Goal: Task Accomplishment & Management: Manage account settings

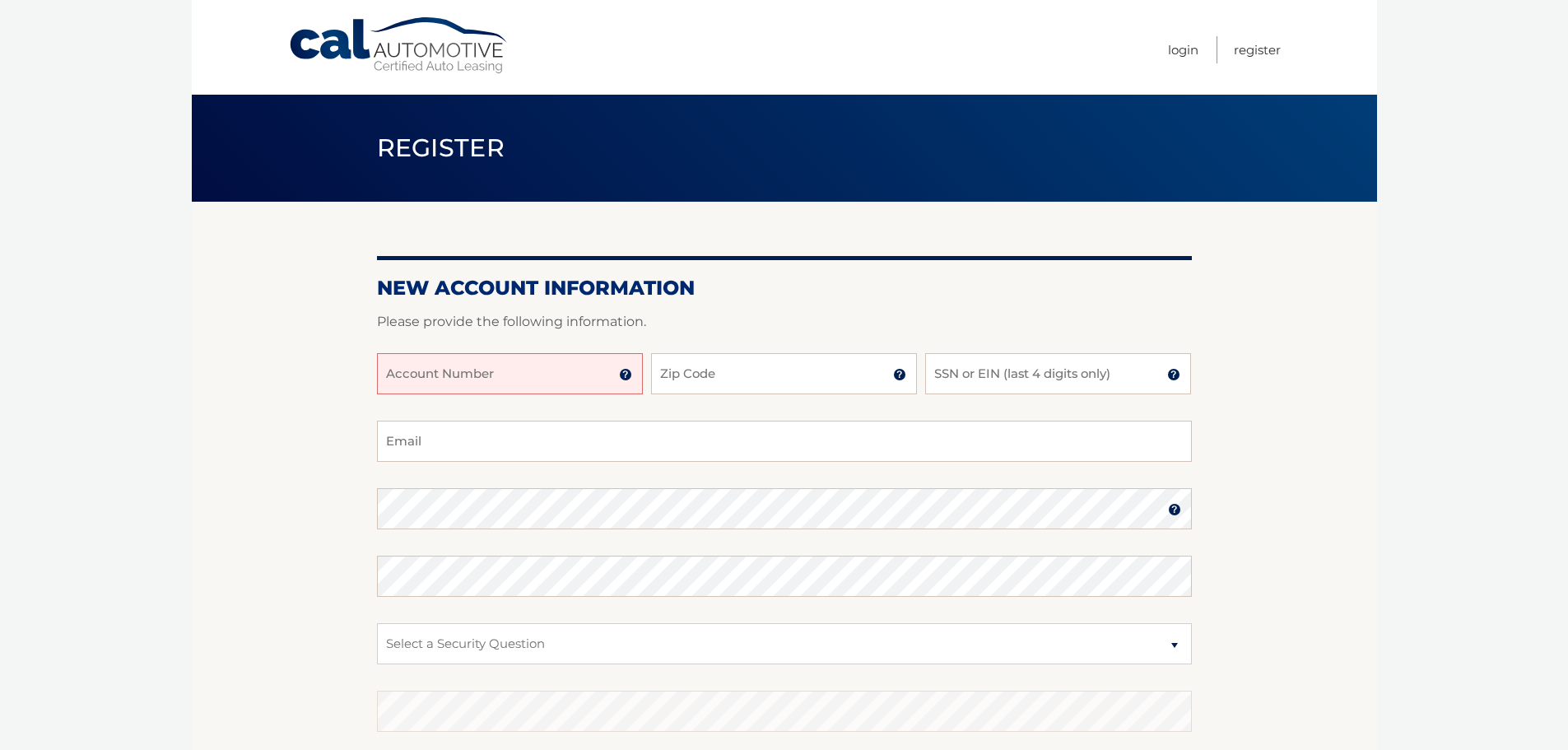
click at [532, 381] on input "Account Number" at bounding box center [510, 374] width 266 height 41
type input "44455532108"
click at [742, 382] on input "Zip Code" at bounding box center [784, 374] width 266 height 41
type input "07002"
click at [953, 361] on input "SSN or EIN (last 4 digits only)" at bounding box center [1058, 374] width 266 height 41
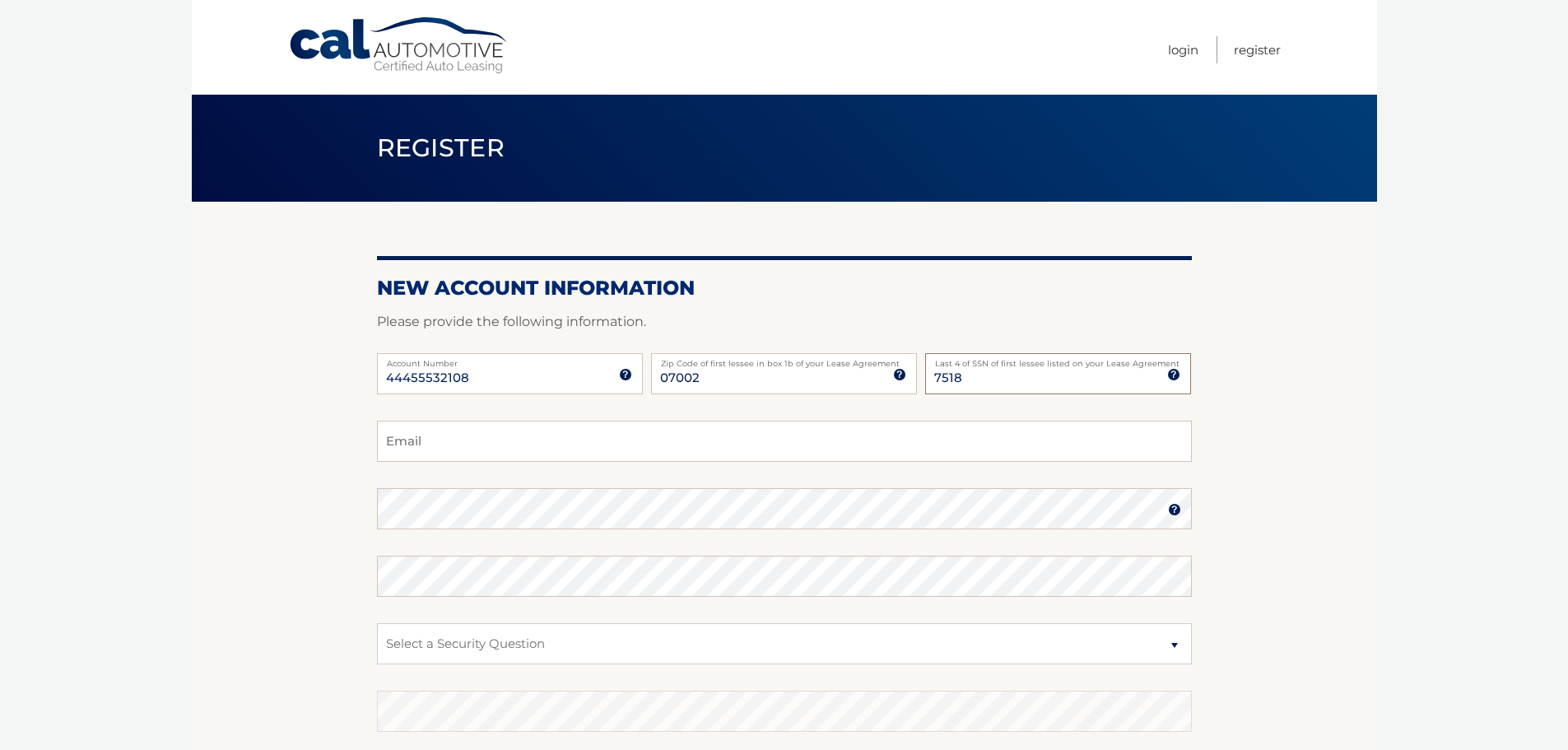
type input "7518"
click at [475, 434] on input "Email" at bounding box center [784, 441] width 815 height 41
type input "JosephGallombardo@gmail.com"
click at [415, 641] on select "Select a Security Question What was the name of your elementary school? What is…" at bounding box center [784, 644] width 815 height 41
select select "2"
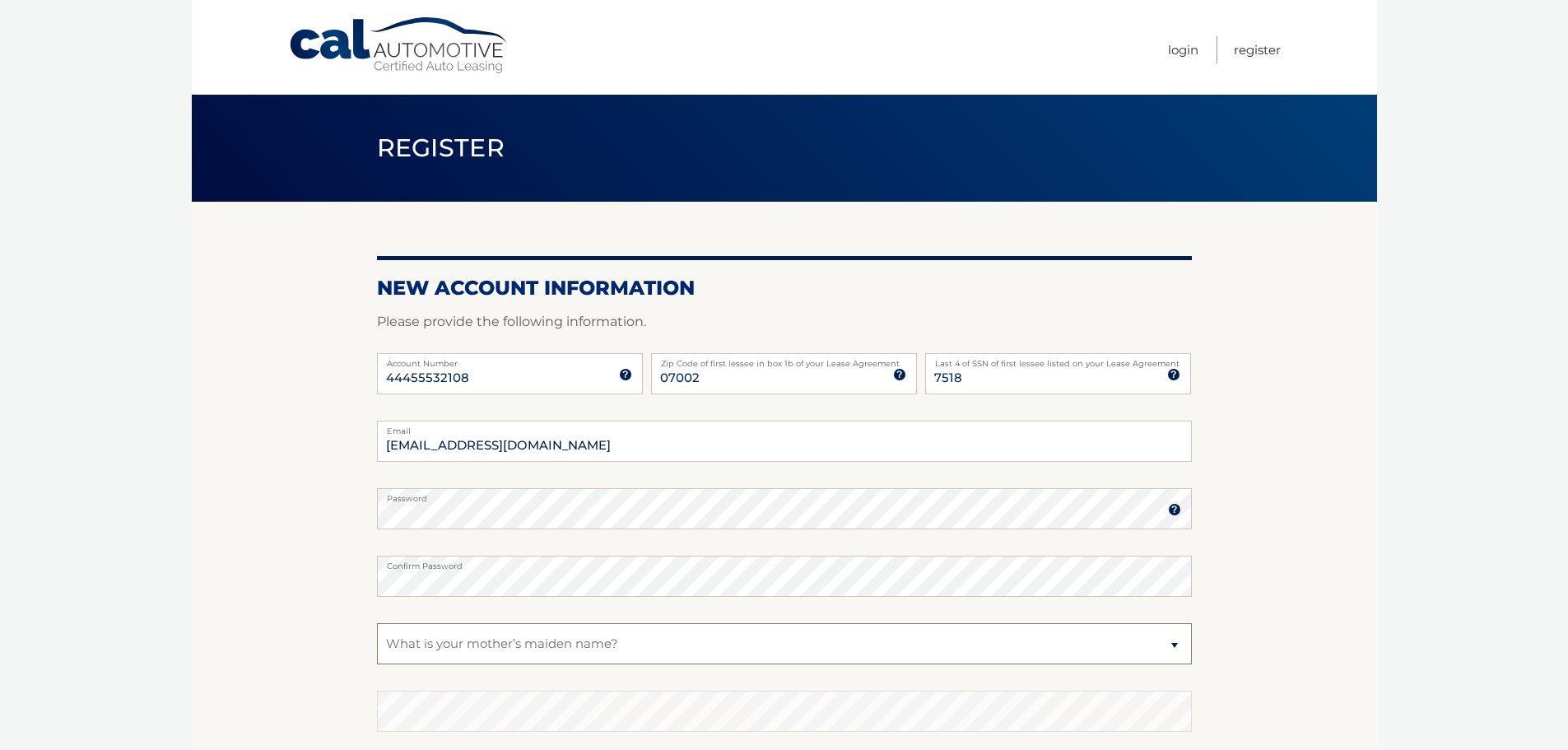
click at [377, 623] on select "Select a Security Question What was the name of your elementary school? What is…" at bounding box center [784, 644] width 815 height 41
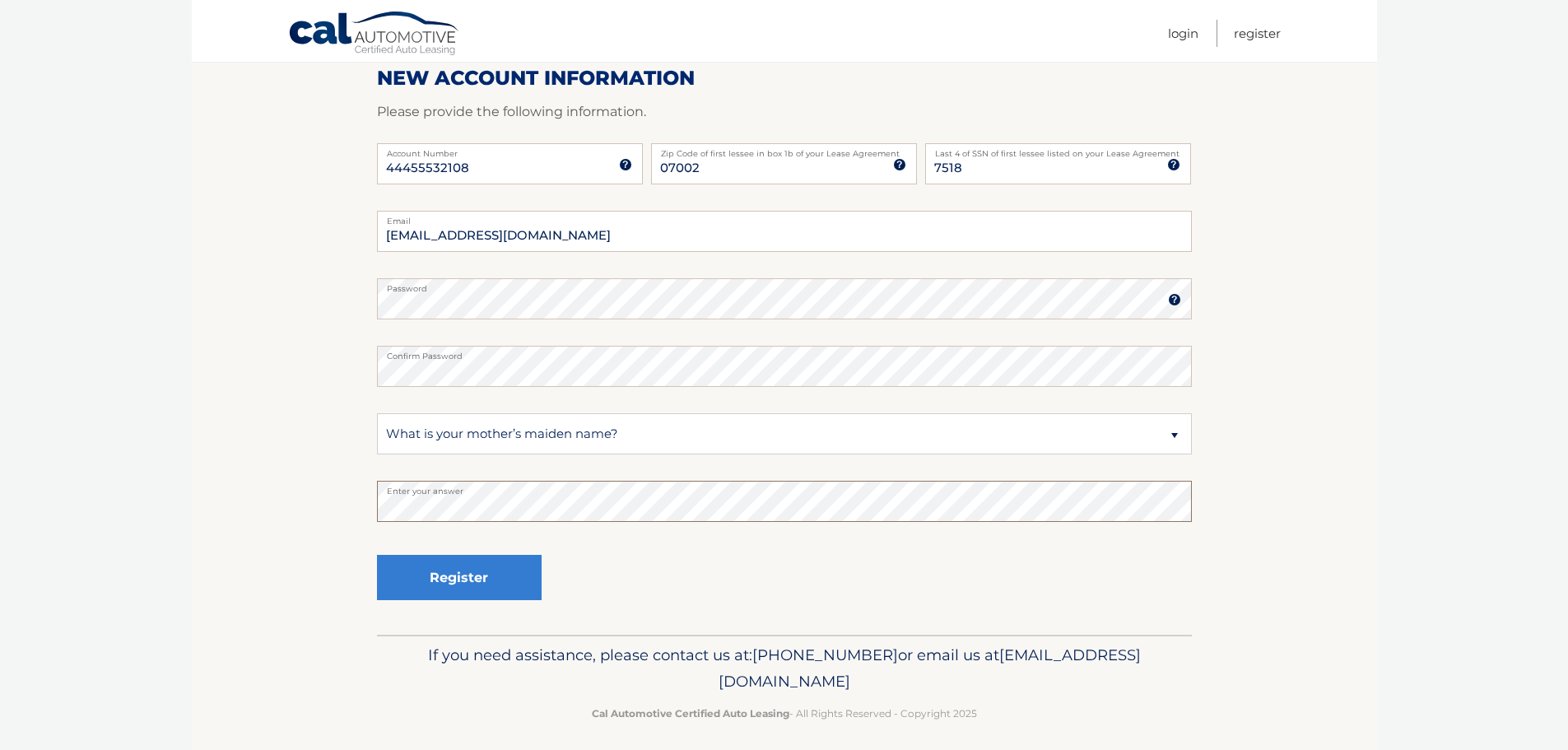
scroll to position [220, 0]
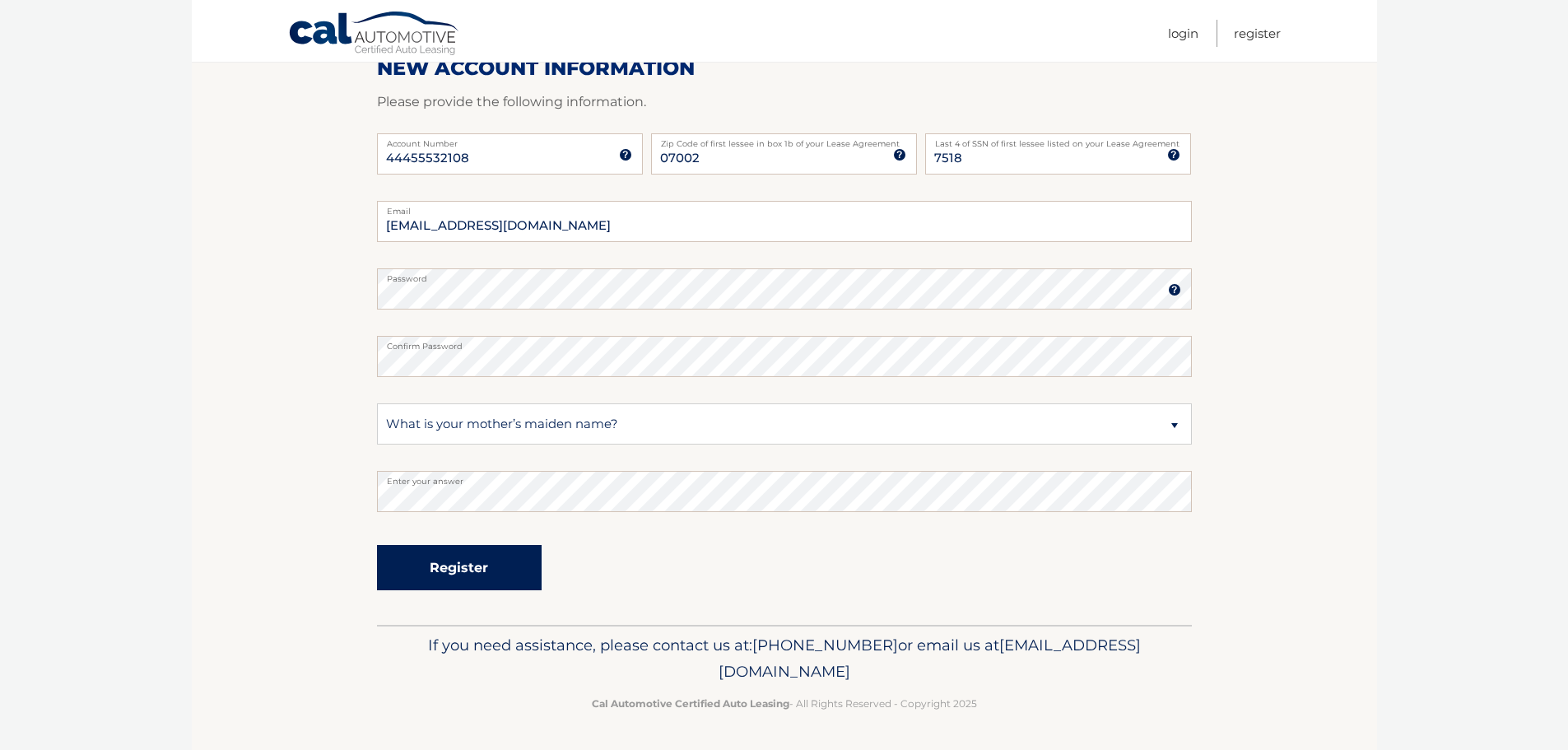
click at [489, 565] on button "Register" at bounding box center [459, 567] width 165 height 45
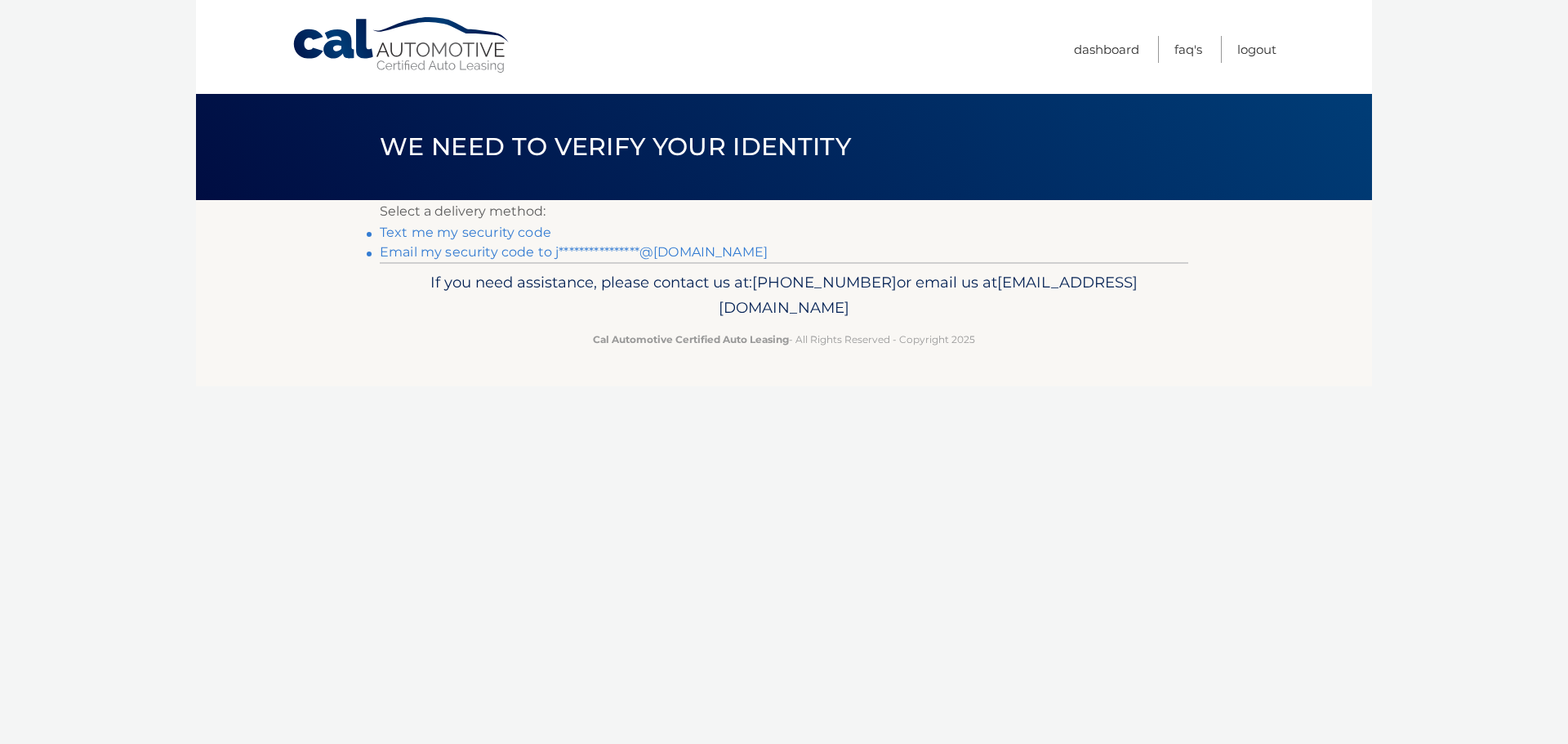
click at [460, 229] on link "Text me my security code" at bounding box center [465, 232] width 171 height 16
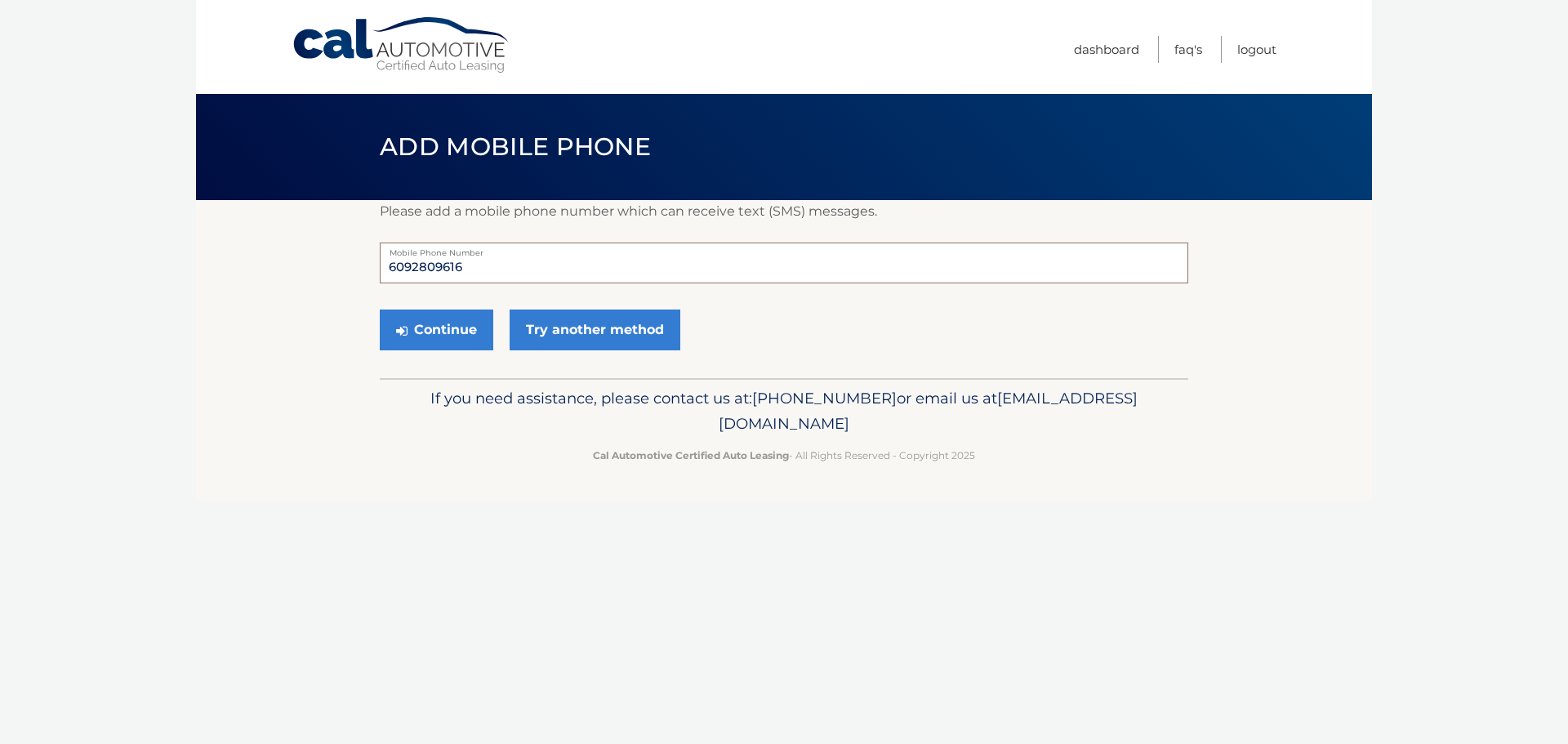
click at [479, 271] on input "6092809616" at bounding box center [784, 263] width 809 height 41
type input "6092809661"
click at [441, 334] on button "Continue" at bounding box center [436, 330] width 113 height 41
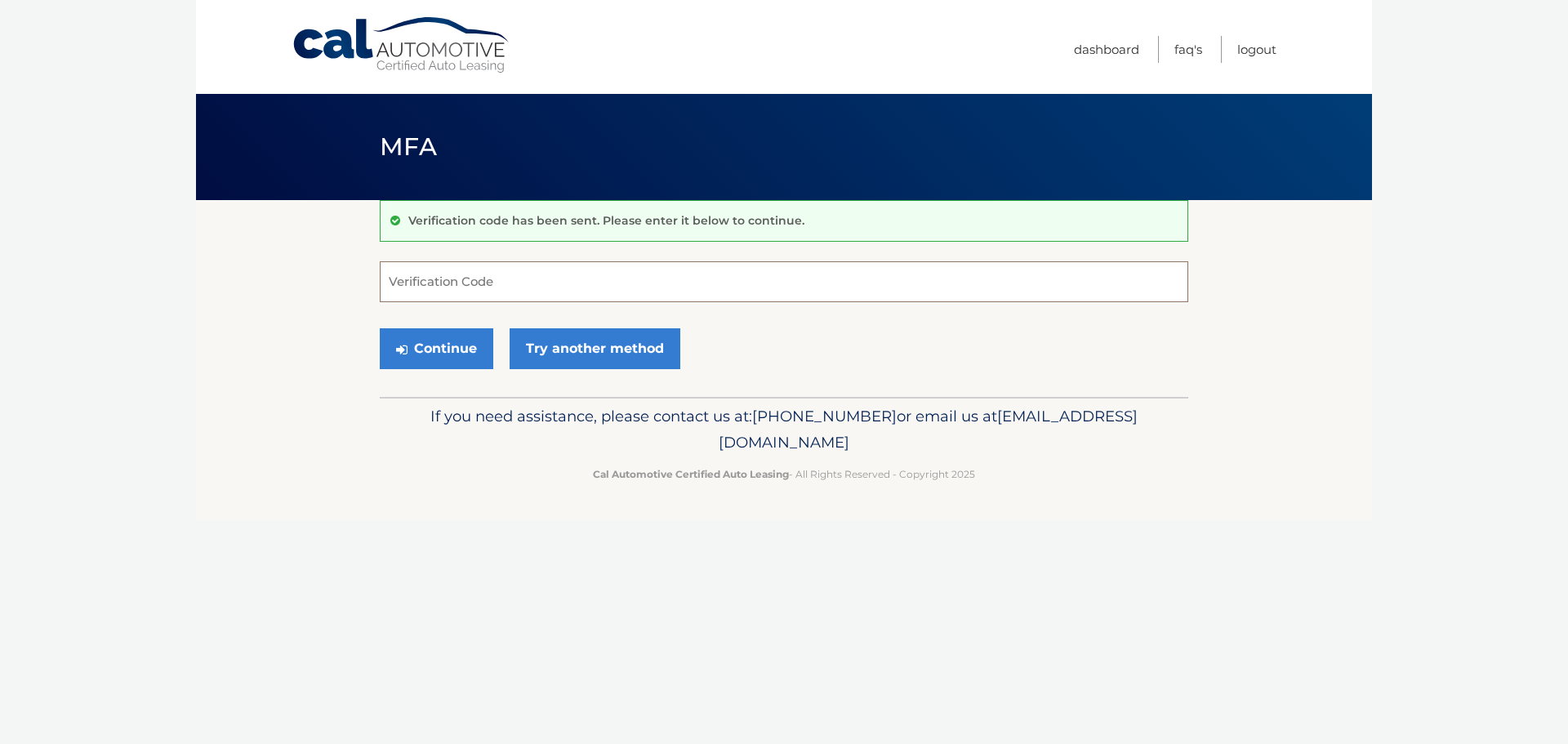
click at [473, 292] on input "Verification Code" at bounding box center [784, 282] width 809 height 41
type input "449507"
click at [477, 340] on button "Continue" at bounding box center [436, 349] width 113 height 41
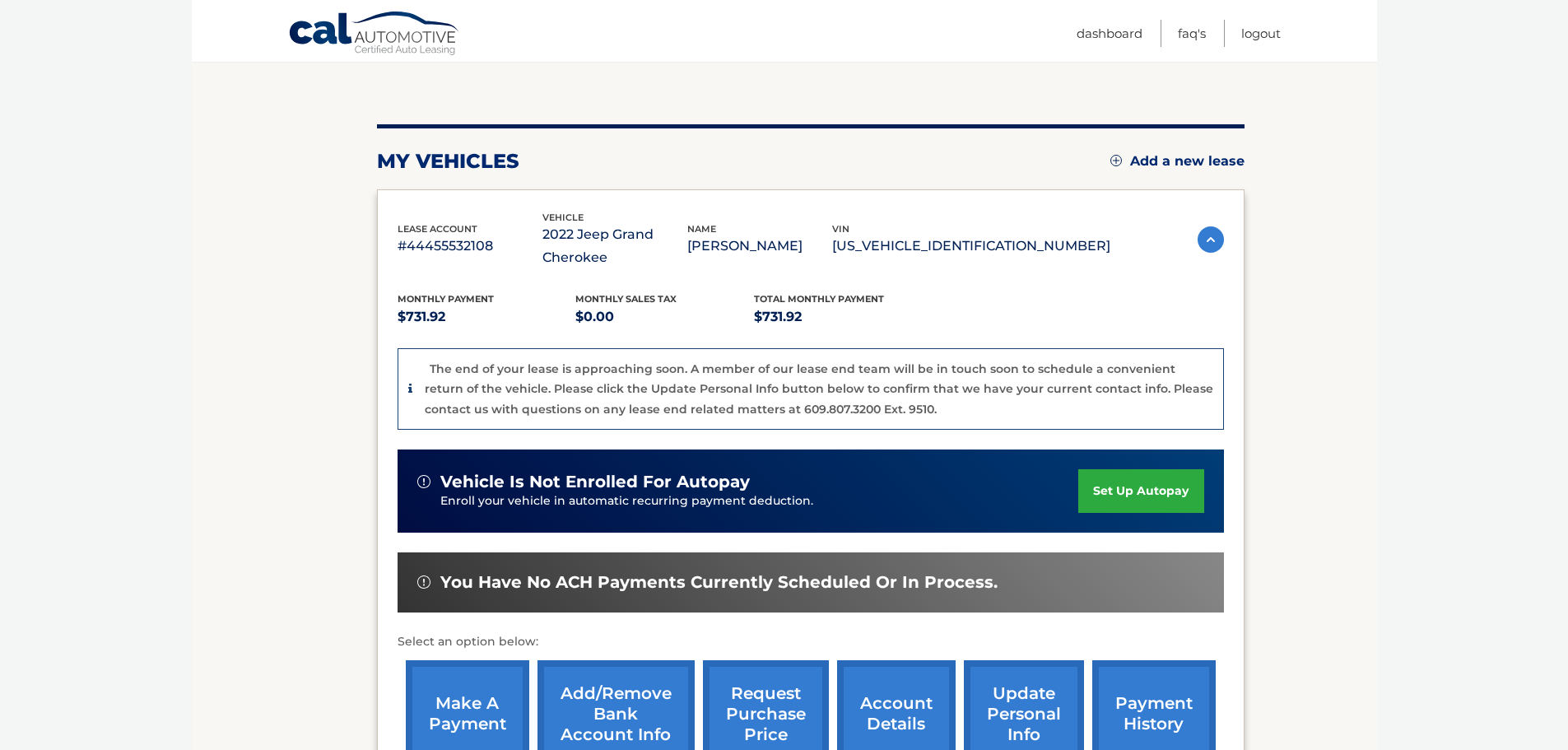
scroll to position [247, 0]
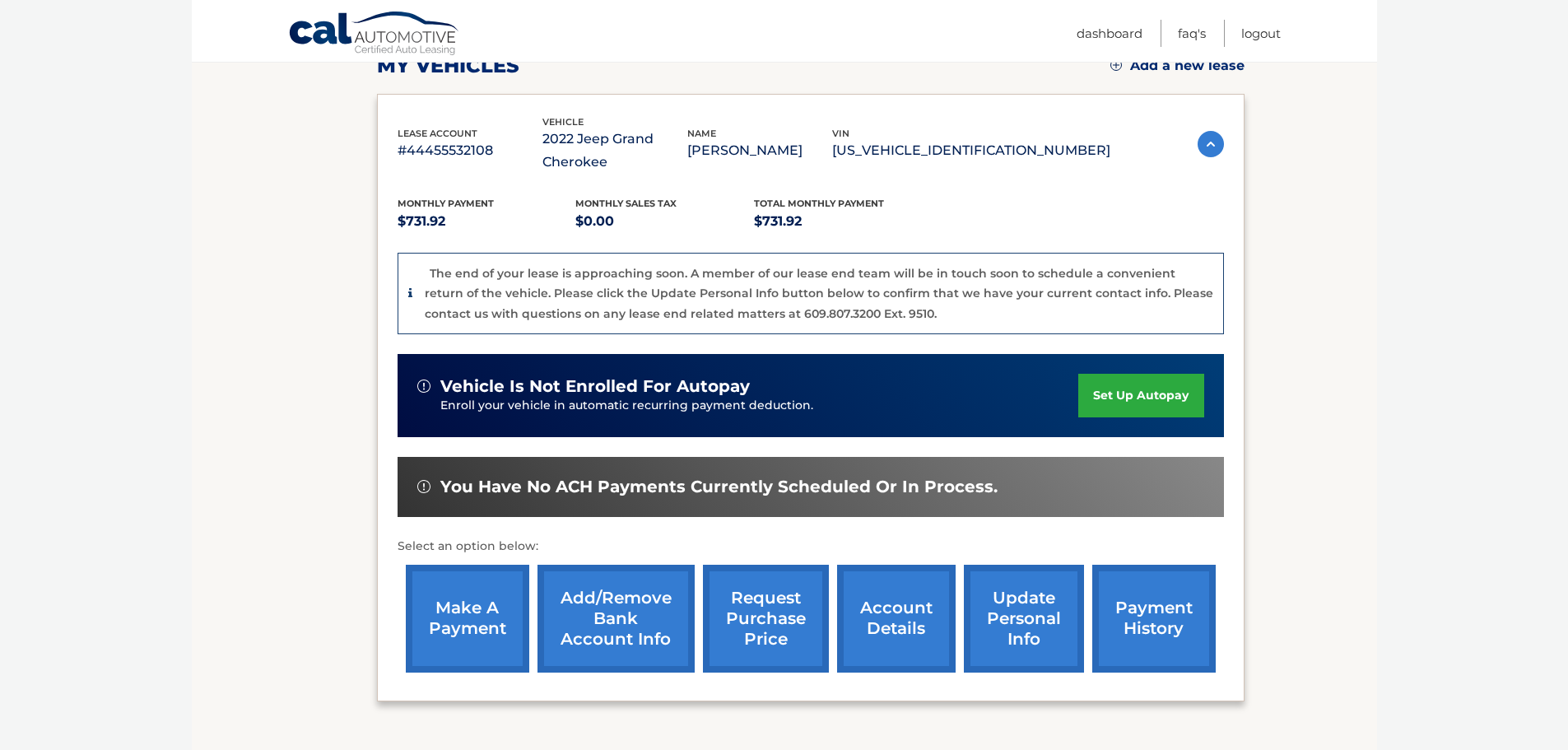
click at [1135, 634] on link "payment history" at bounding box center [1154, 619] width 123 height 107
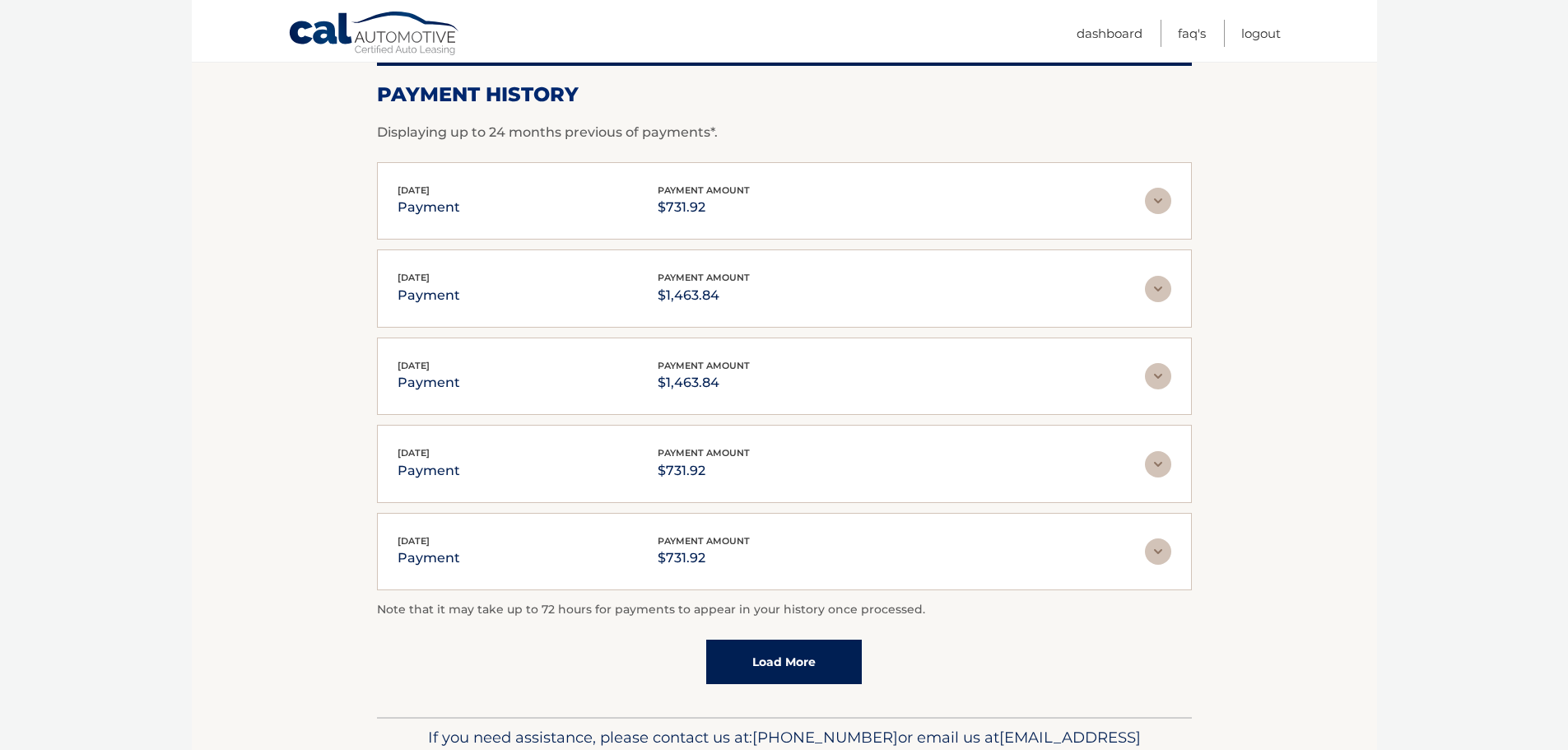
scroll to position [247, 0]
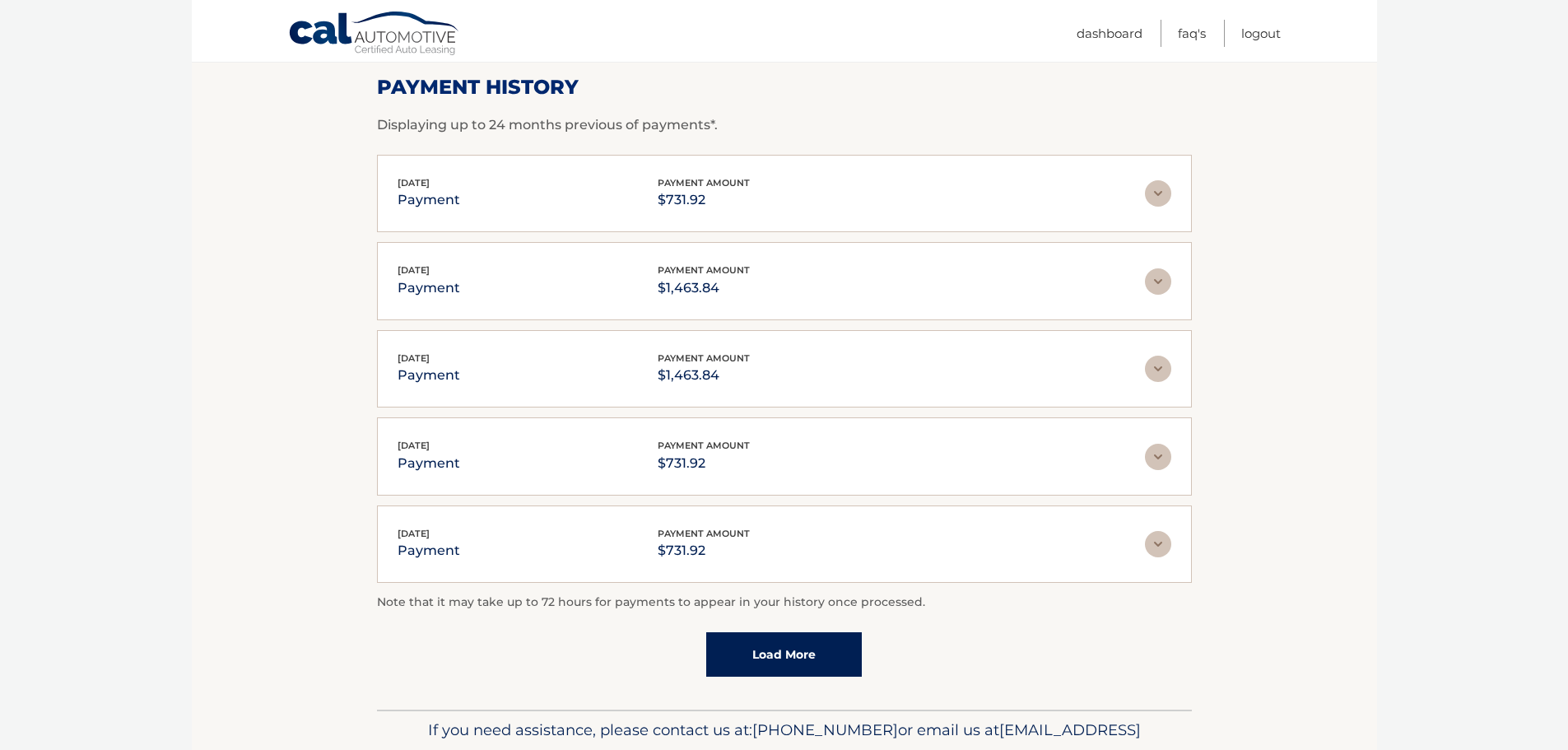
click at [812, 659] on link "Load More" at bounding box center [784, 655] width 155 height 45
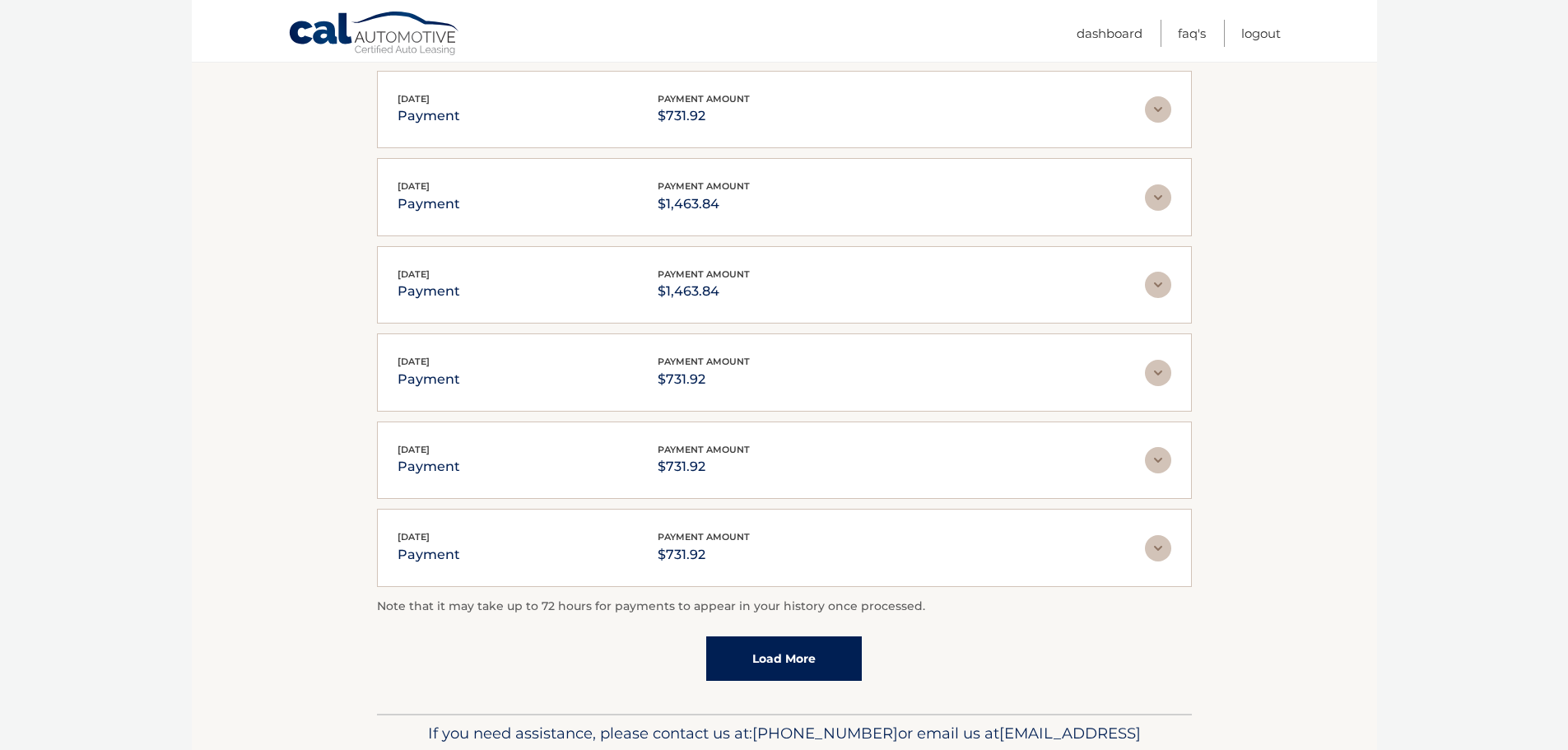
scroll to position [412, 0]
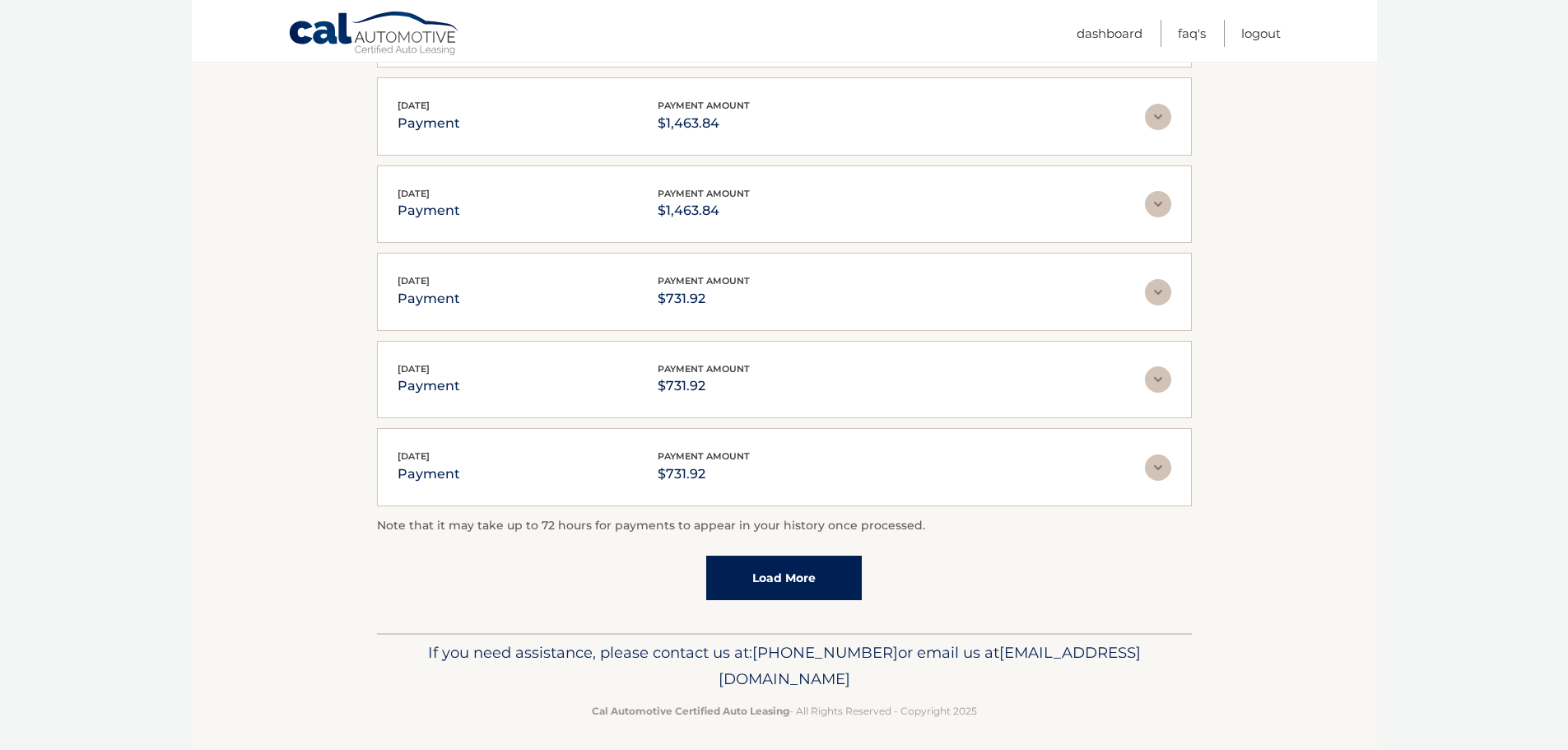
click at [766, 602] on div "Account Details | #44455532108 Back to Dashboard Payment History Displaying up …" at bounding box center [784, 212] width 815 height 844
click at [764, 598] on link "Load More" at bounding box center [784, 578] width 155 height 45
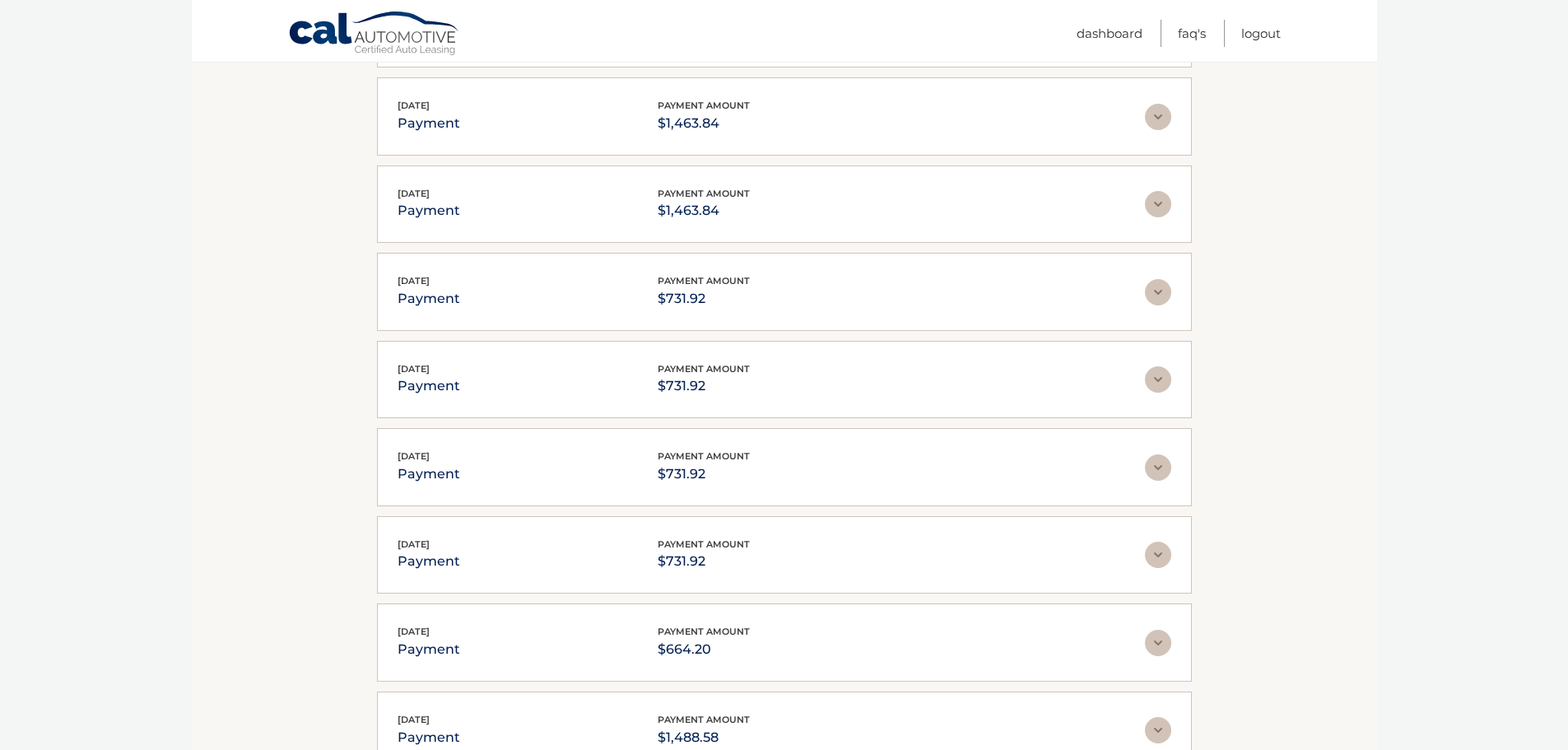
scroll to position [858, 0]
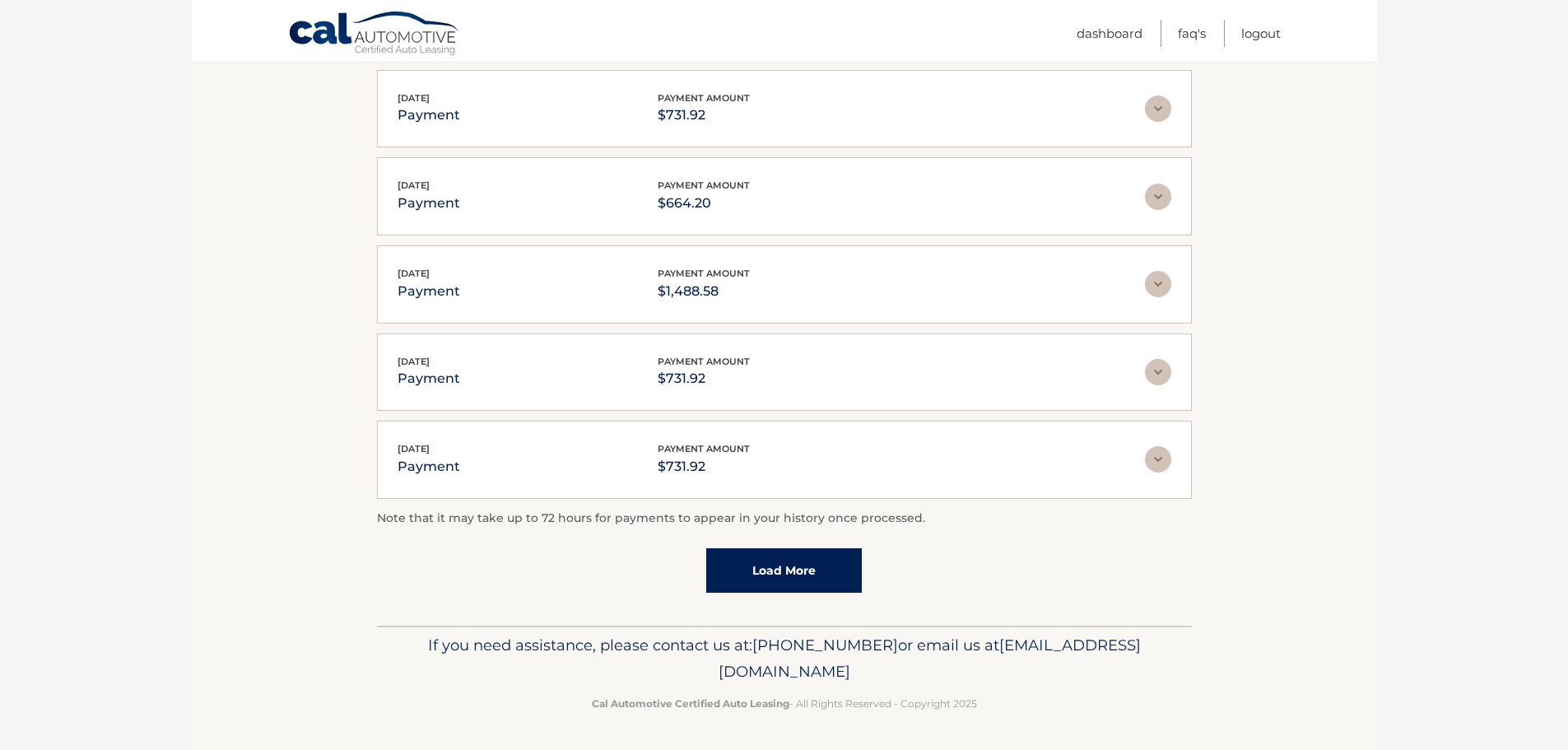
click at [771, 571] on link "Load More" at bounding box center [784, 571] width 155 height 45
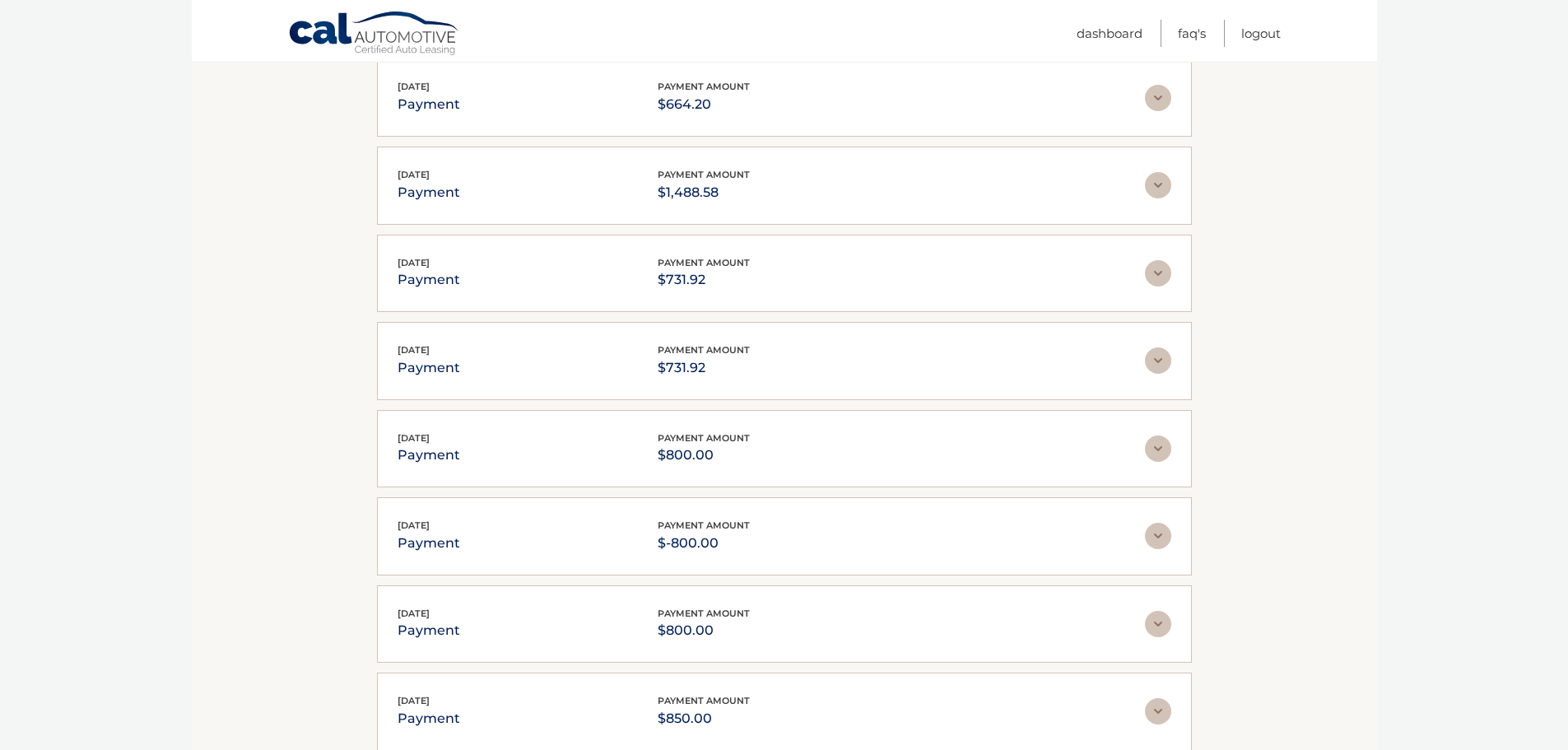
scroll to position [1297, 0]
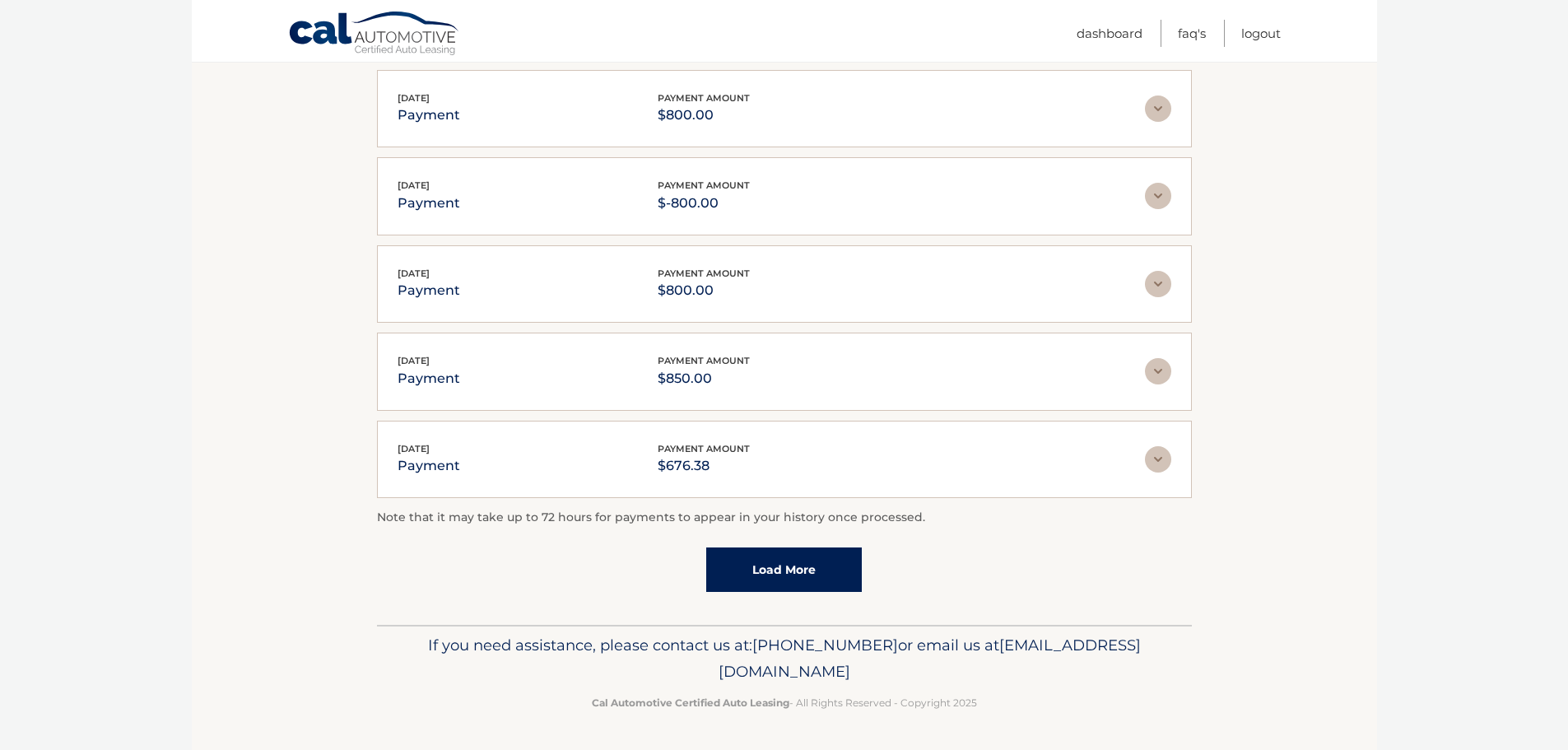
click at [770, 568] on link "Load More" at bounding box center [784, 570] width 155 height 45
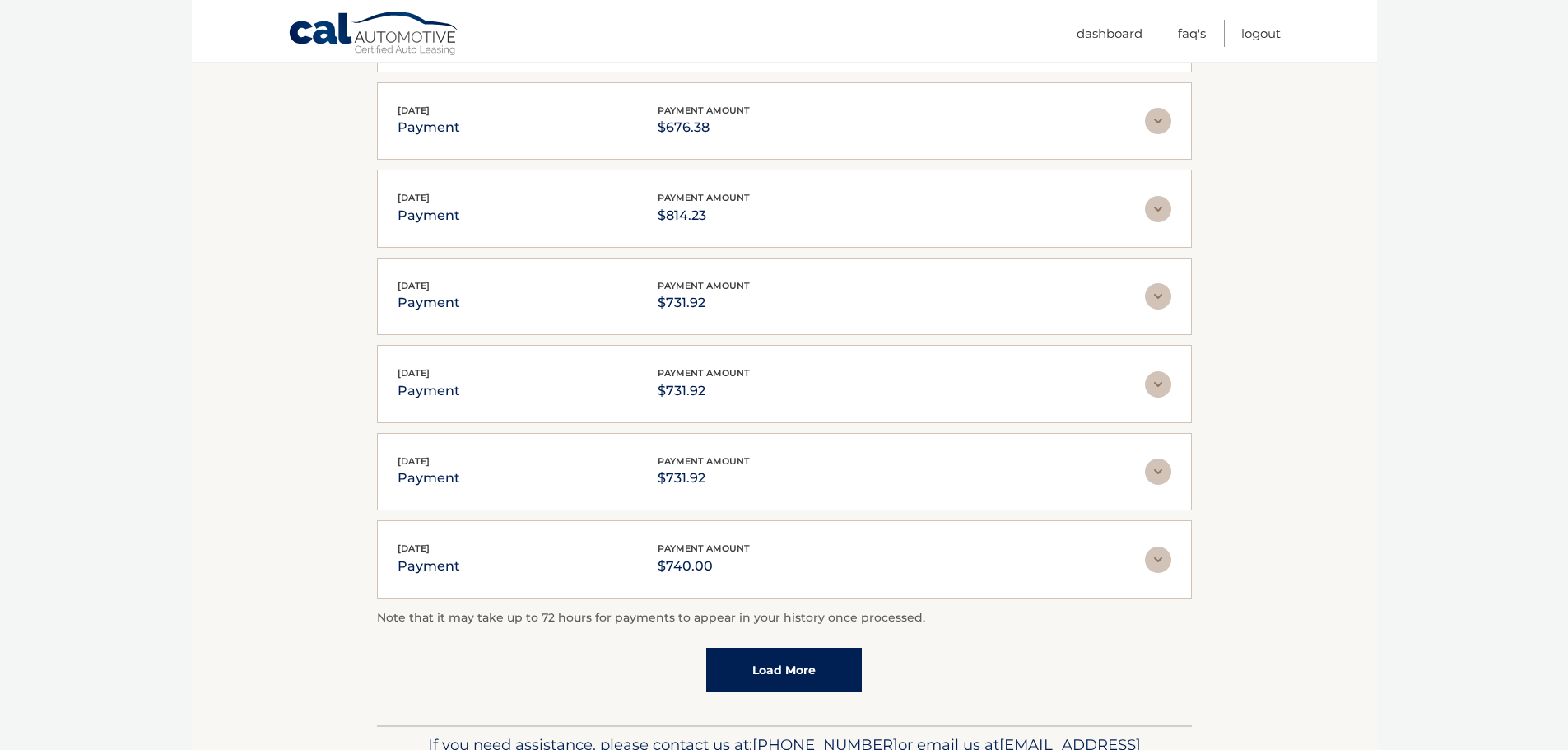
scroll to position [1736, 0]
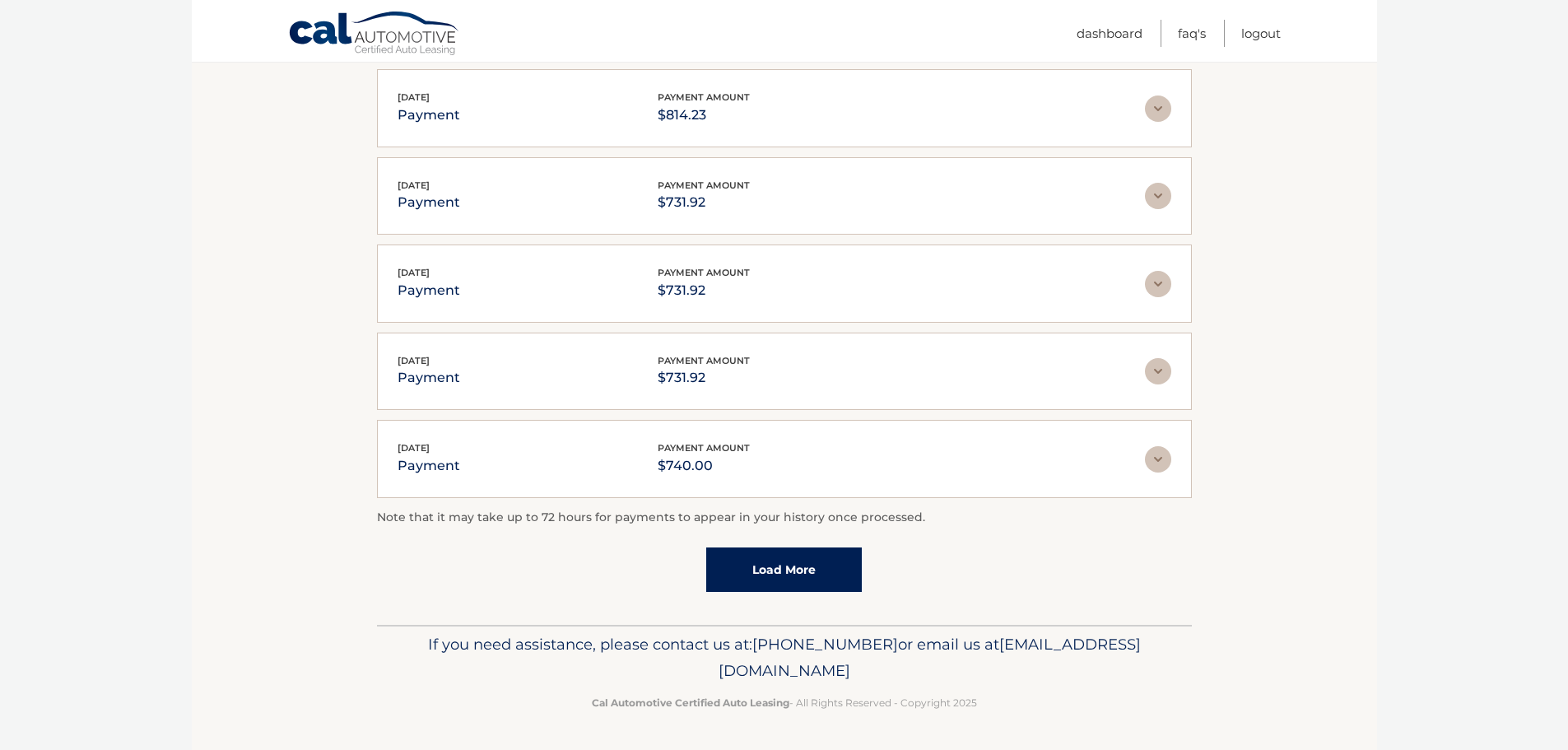
click at [774, 560] on link "Load More" at bounding box center [784, 570] width 155 height 45
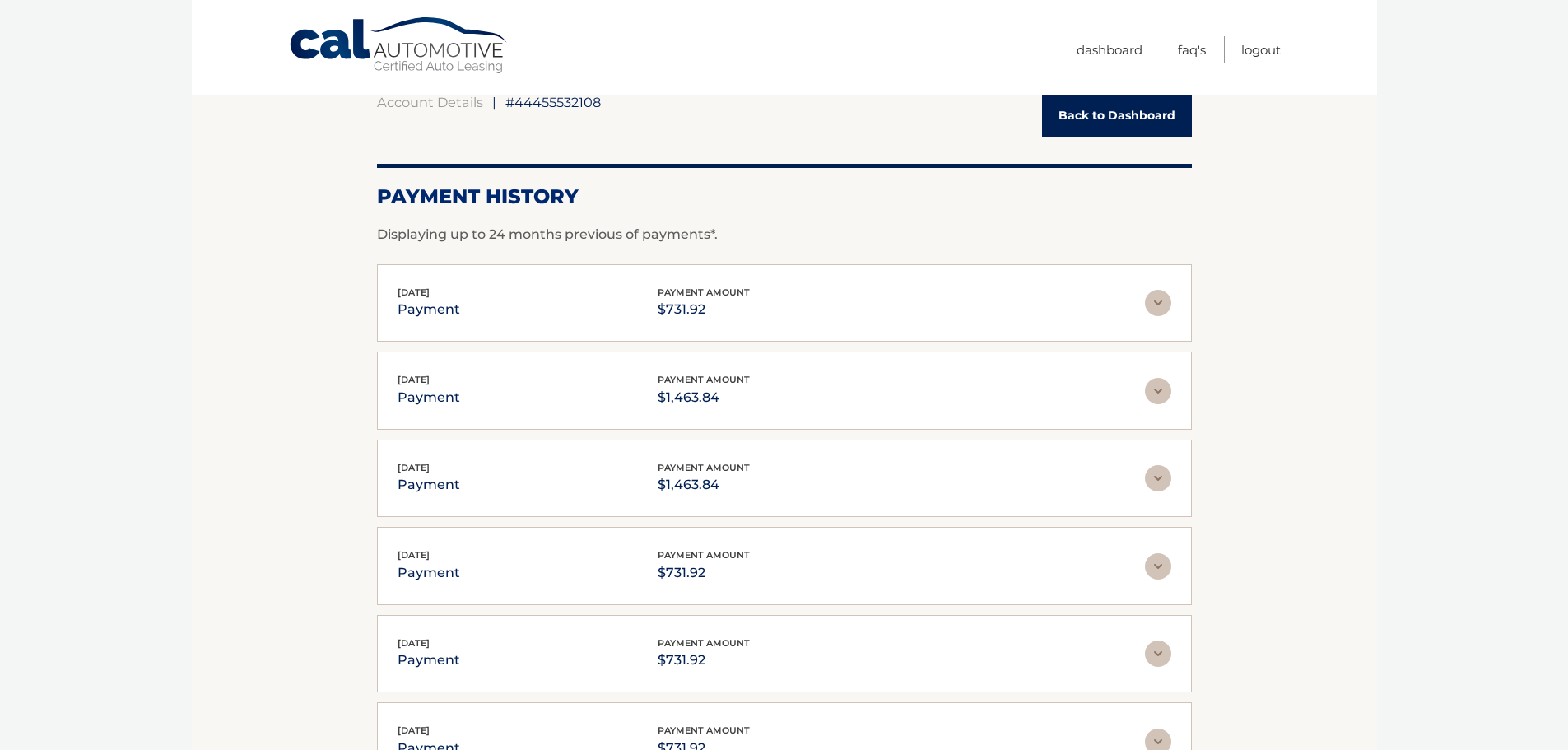
scroll to position [0, 0]
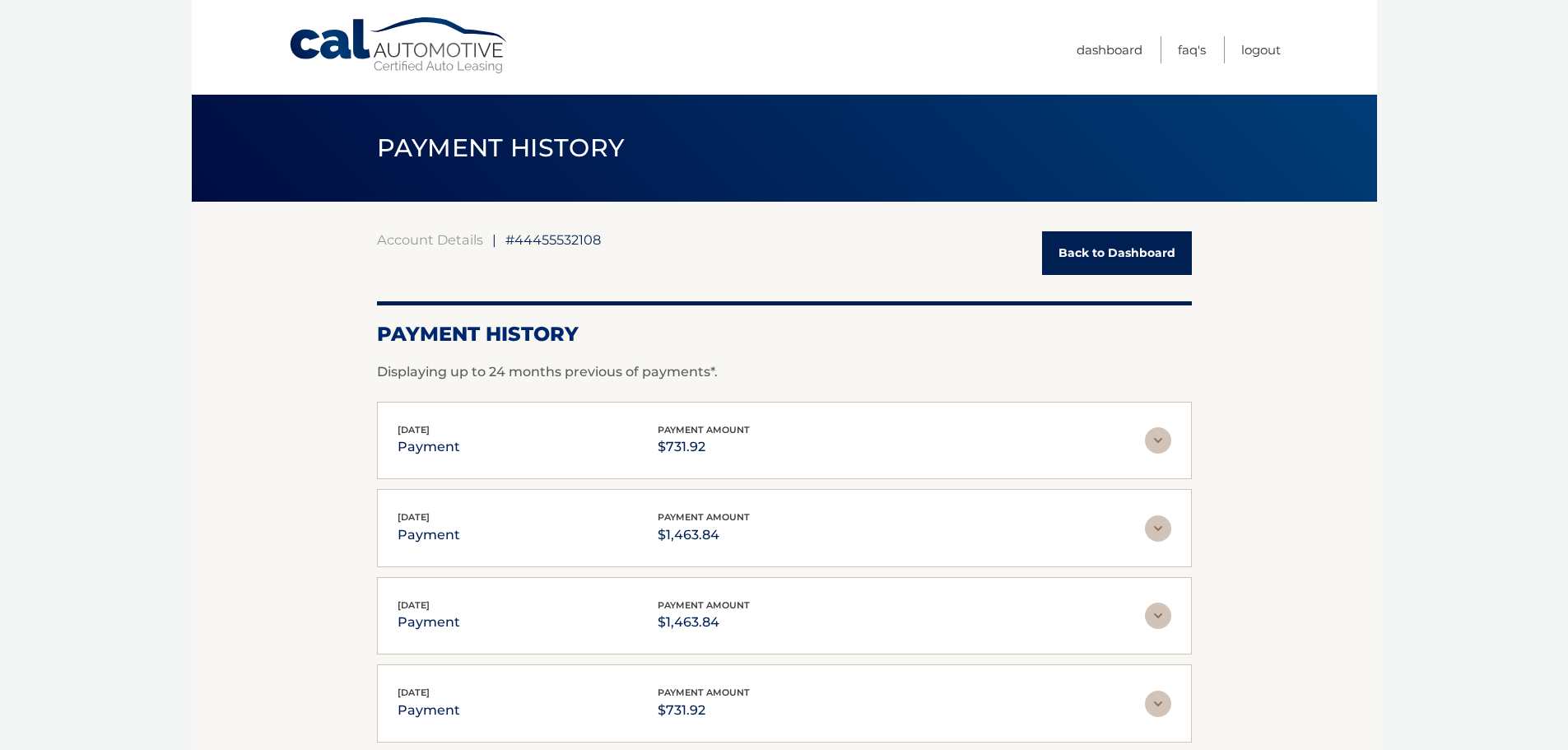
click at [1109, 264] on link "Back to Dashboard" at bounding box center [1117, 253] width 149 height 44
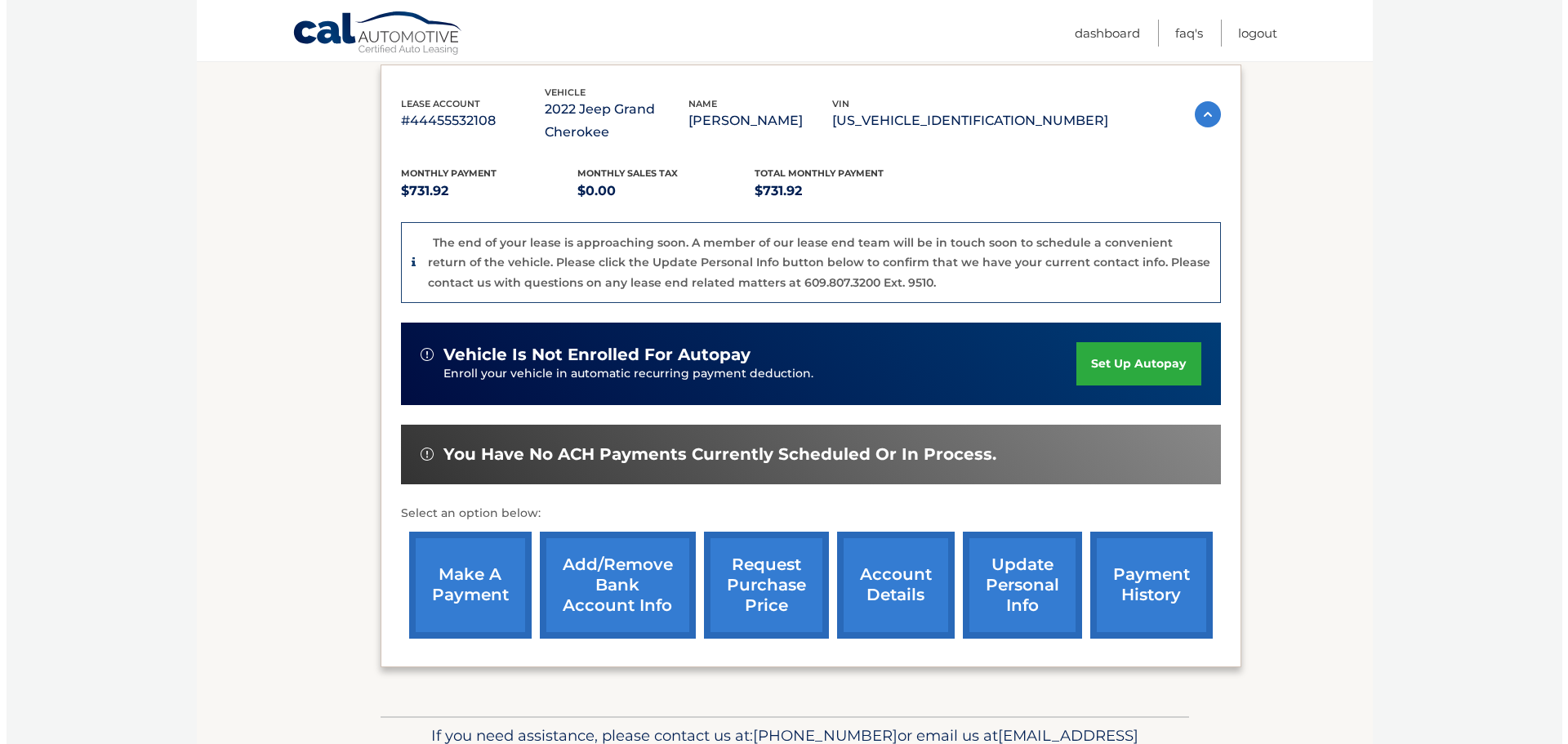
scroll to position [326, 0]
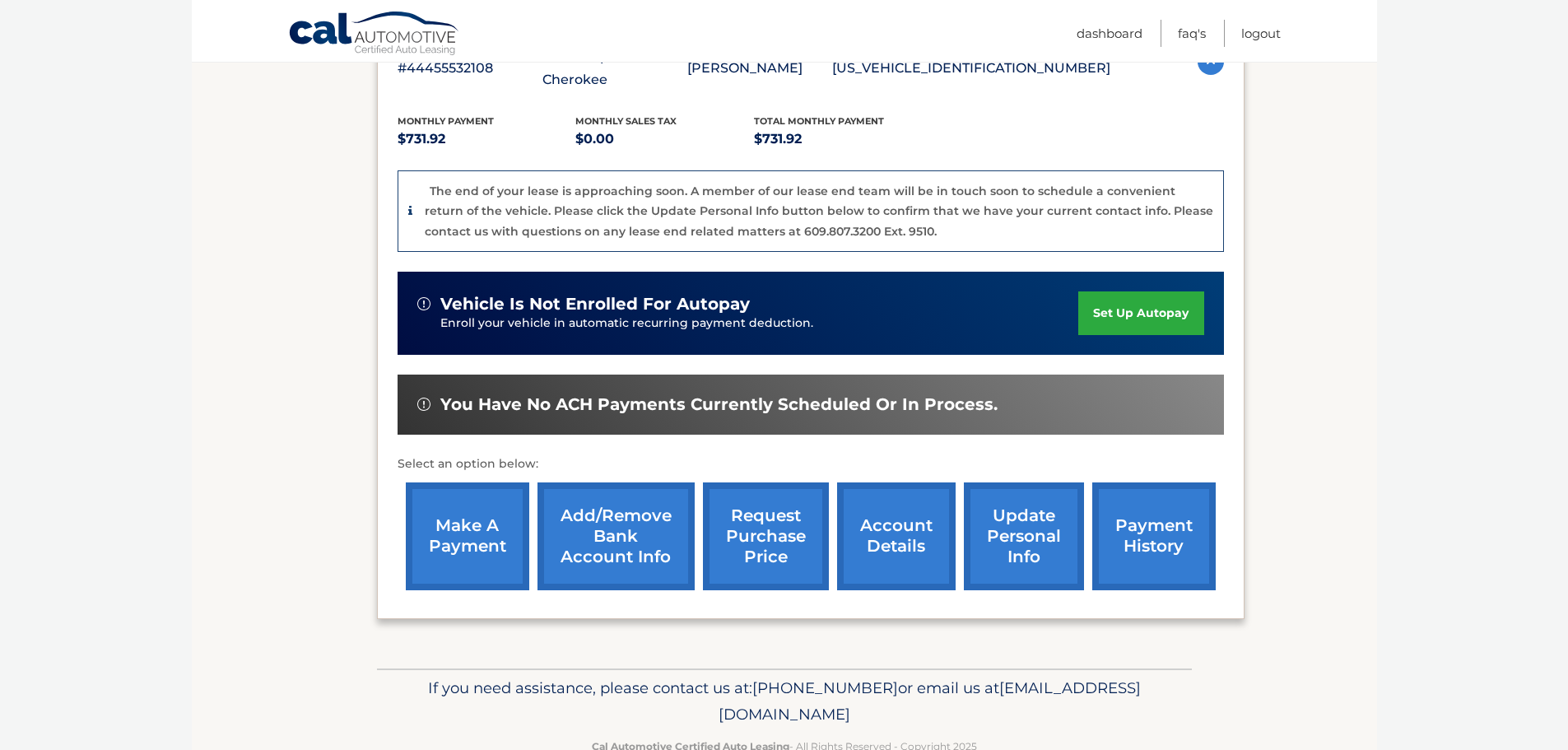
click at [753, 541] on link "request purchase price" at bounding box center [765, 536] width 126 height 107
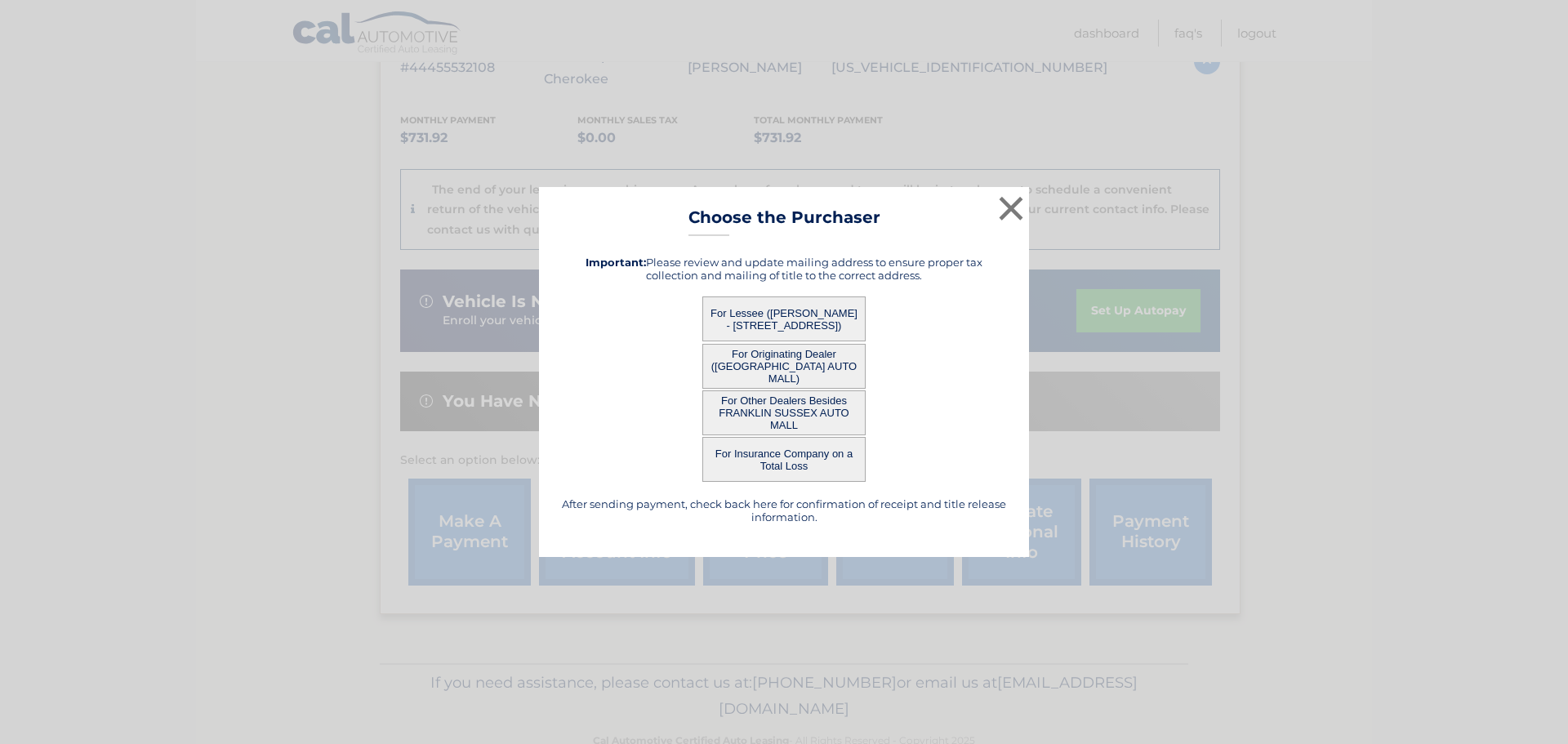
click at [809, 316] on button "For Lessee ([PERSON_NAME] - [STREET_ADDRESS])" at bounding box center [784, 319] width 164 height 45
click at [777, 311] on button "For Lessee ([PERSON_NAME] - [STREET_ADDRESS])" at bounding box center [784, 319] width 164 height 45
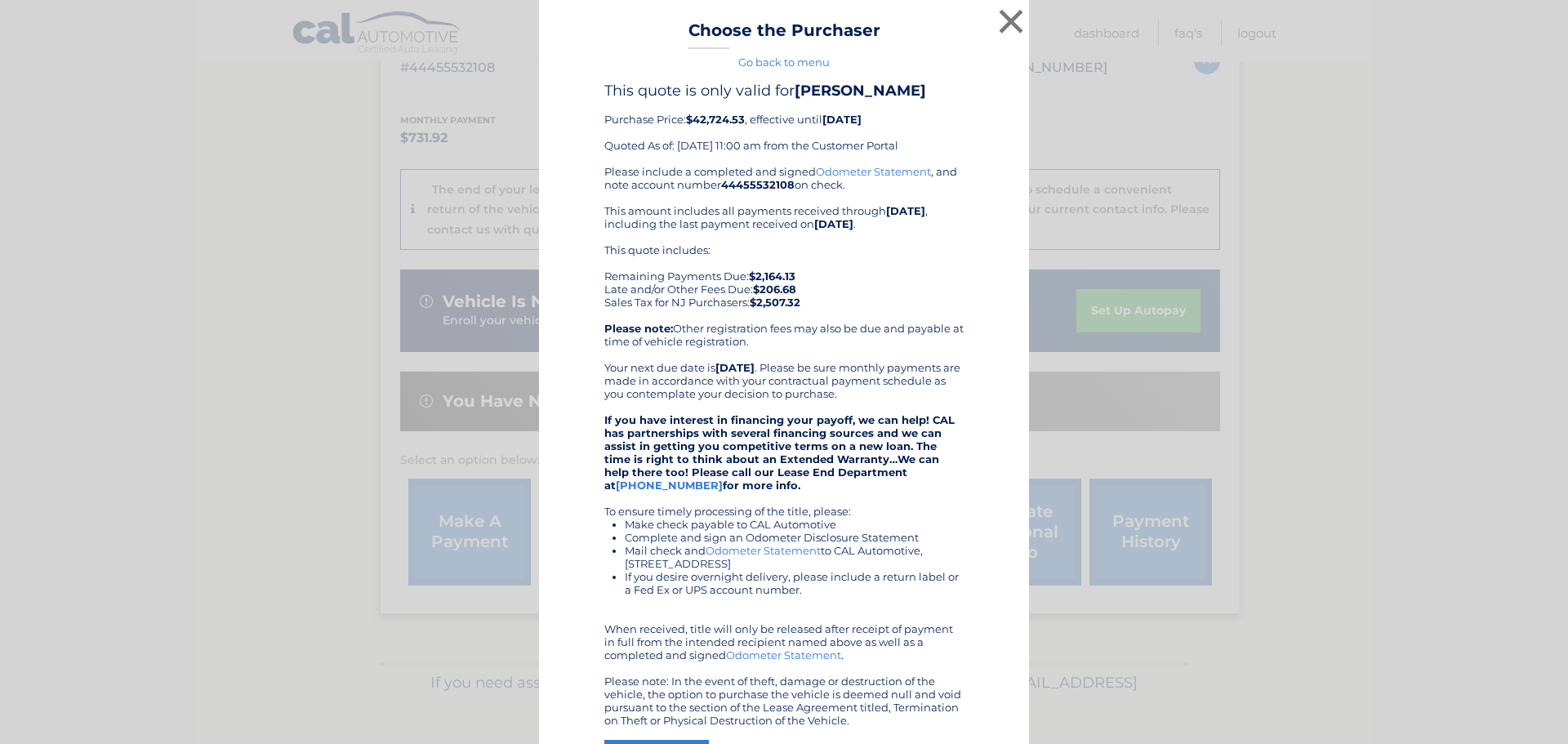
click at [1019, 203] on div "× Choose the Purchaser Go back to menu After sending payment, check back here f…" at bounding box center [784, 435] width 490 height 870
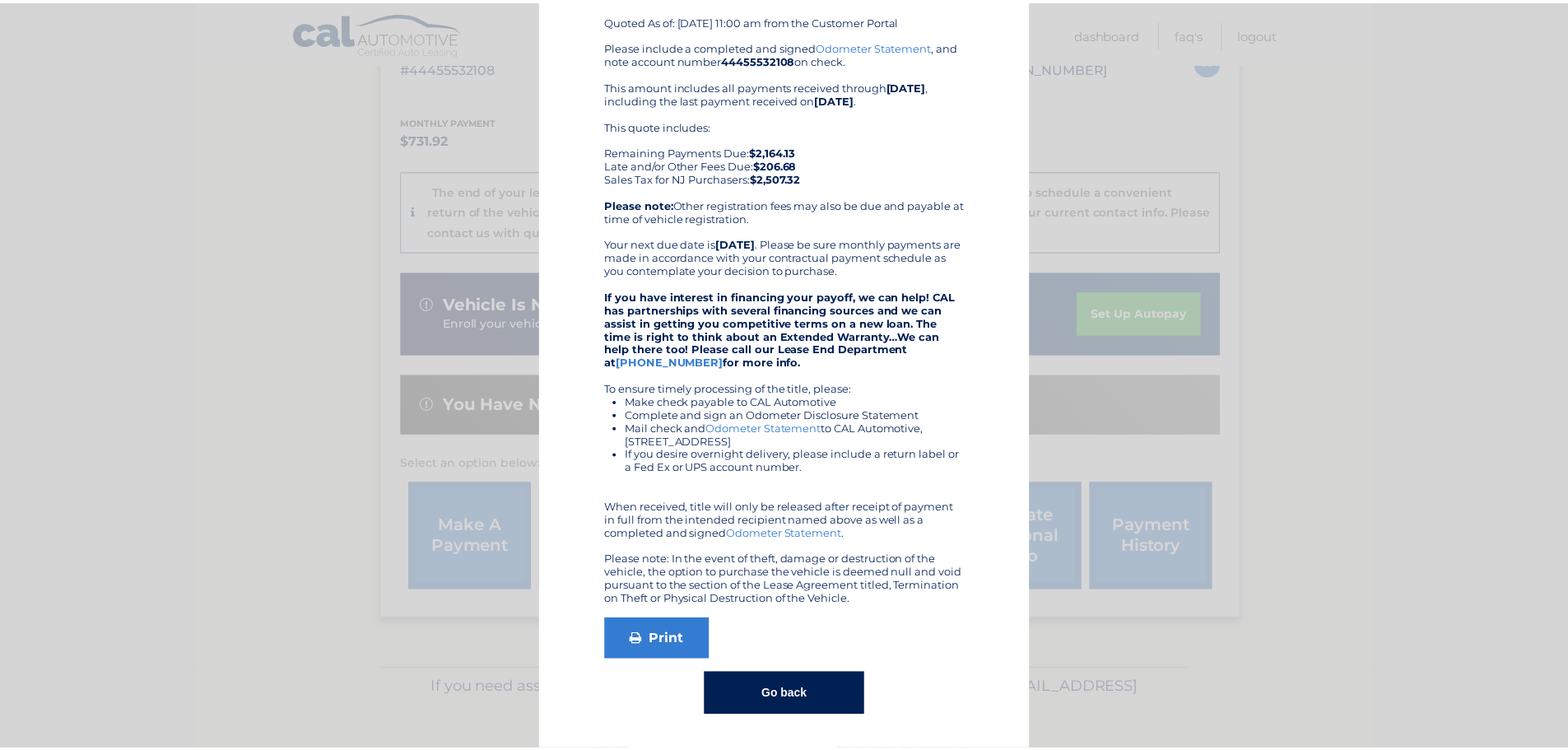
scroll to position [0, 0]
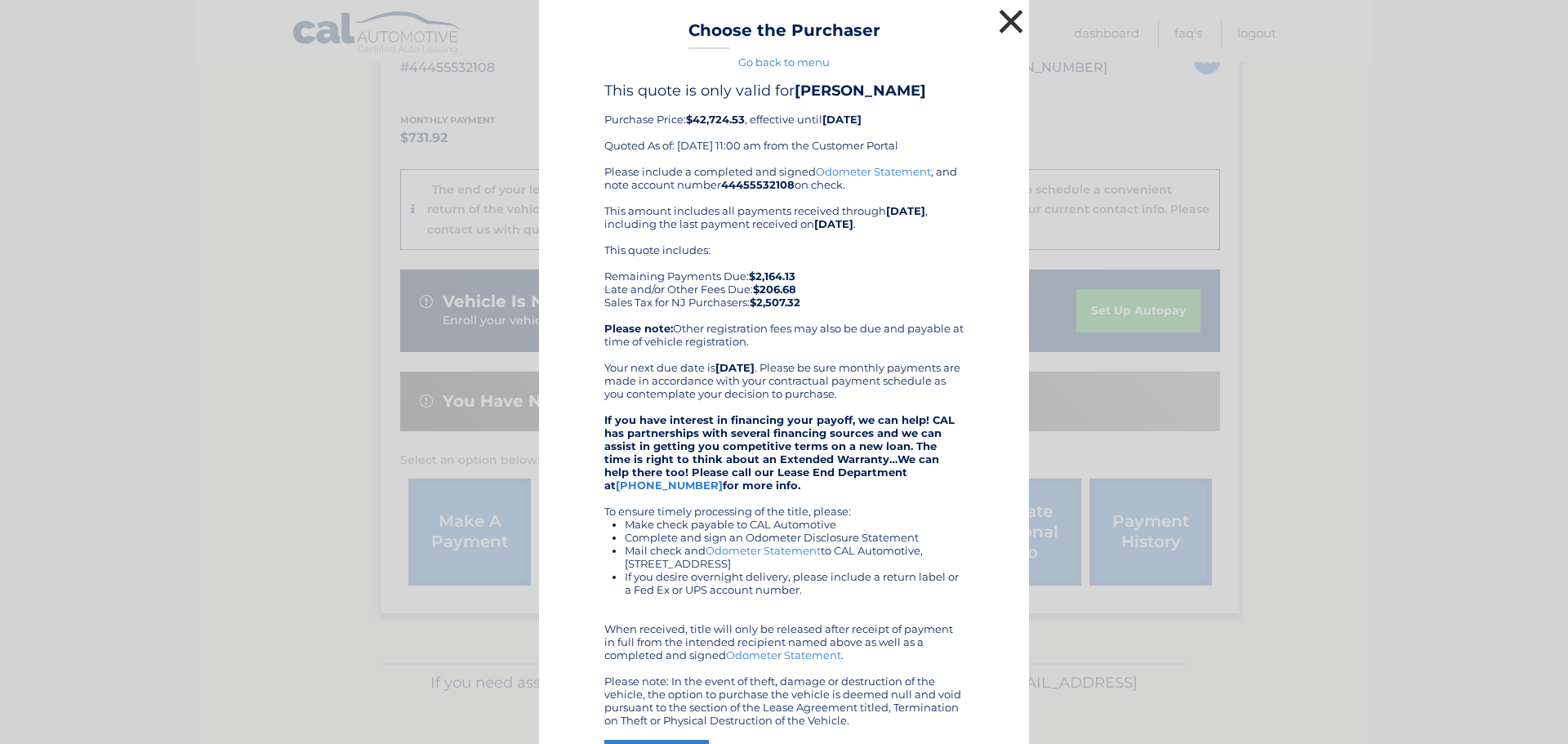
click at [999, 18] on button "×" at bounding box center [1011, 21] width 33 height 33
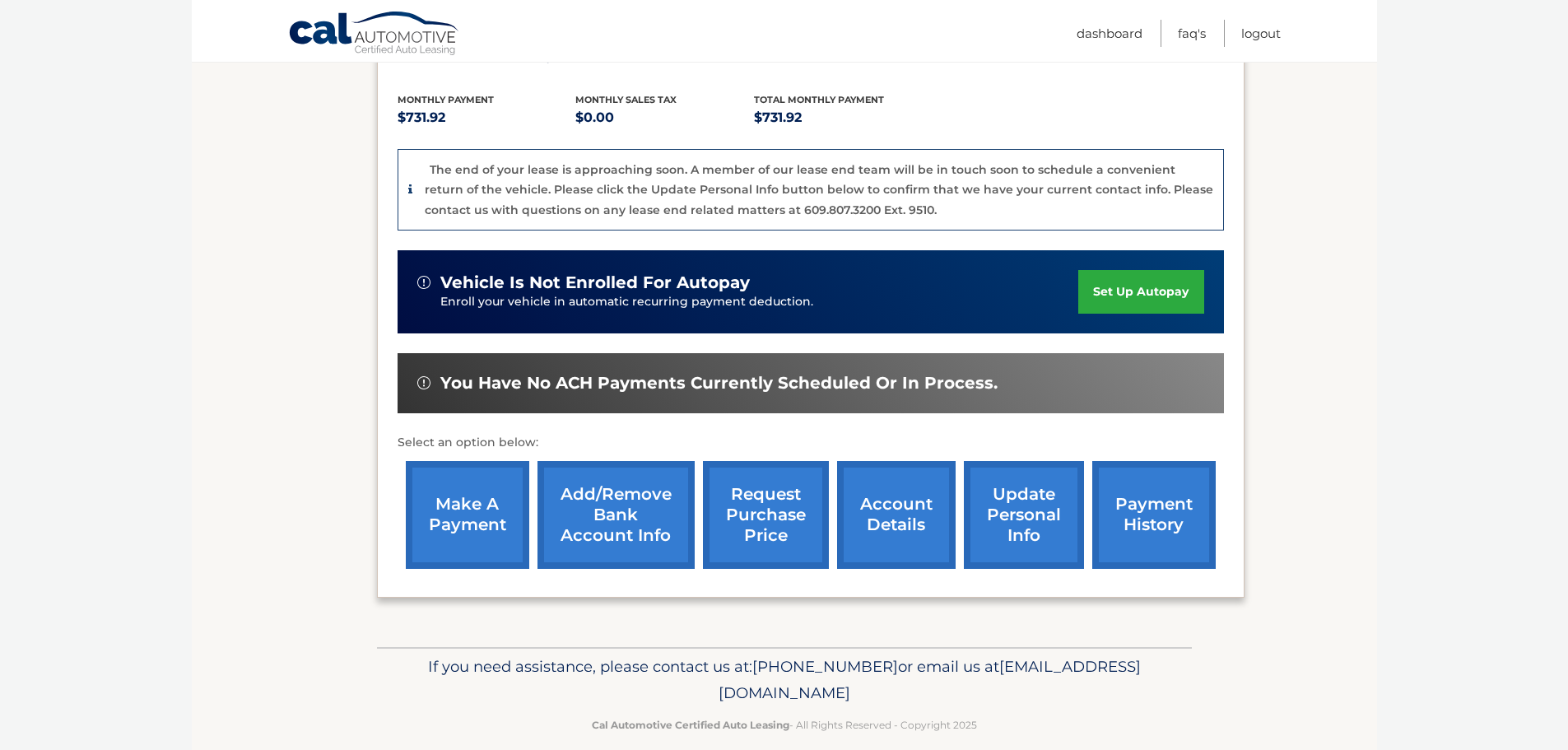
scroll to position [373, 0]
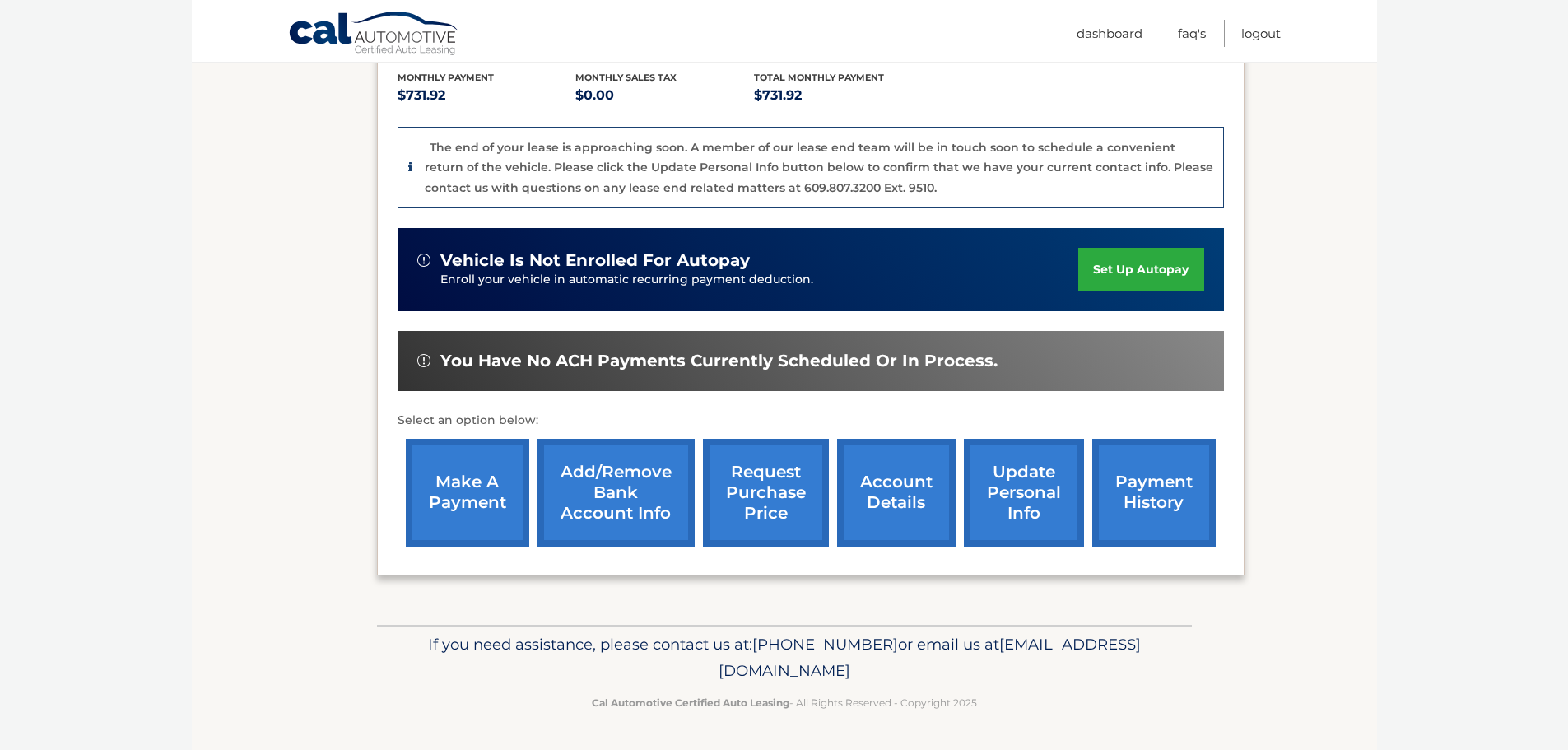
click at [886, 507] on link "account details" at bounding box center [896, 492] width 118 height 107
click at [896, 482] on link "account details" at bounding box center [896, 492] width 118 height 107
click at [903, 498] on link "account details" at bounding box center [896, 492] width 118 height 107
click at [1026, 486] on link "update personal info" at bounding box center [1024, 492] width 120 height 107
click at [888, 505] on link "account details" at bounding box center [896, 492] width 118 height 107
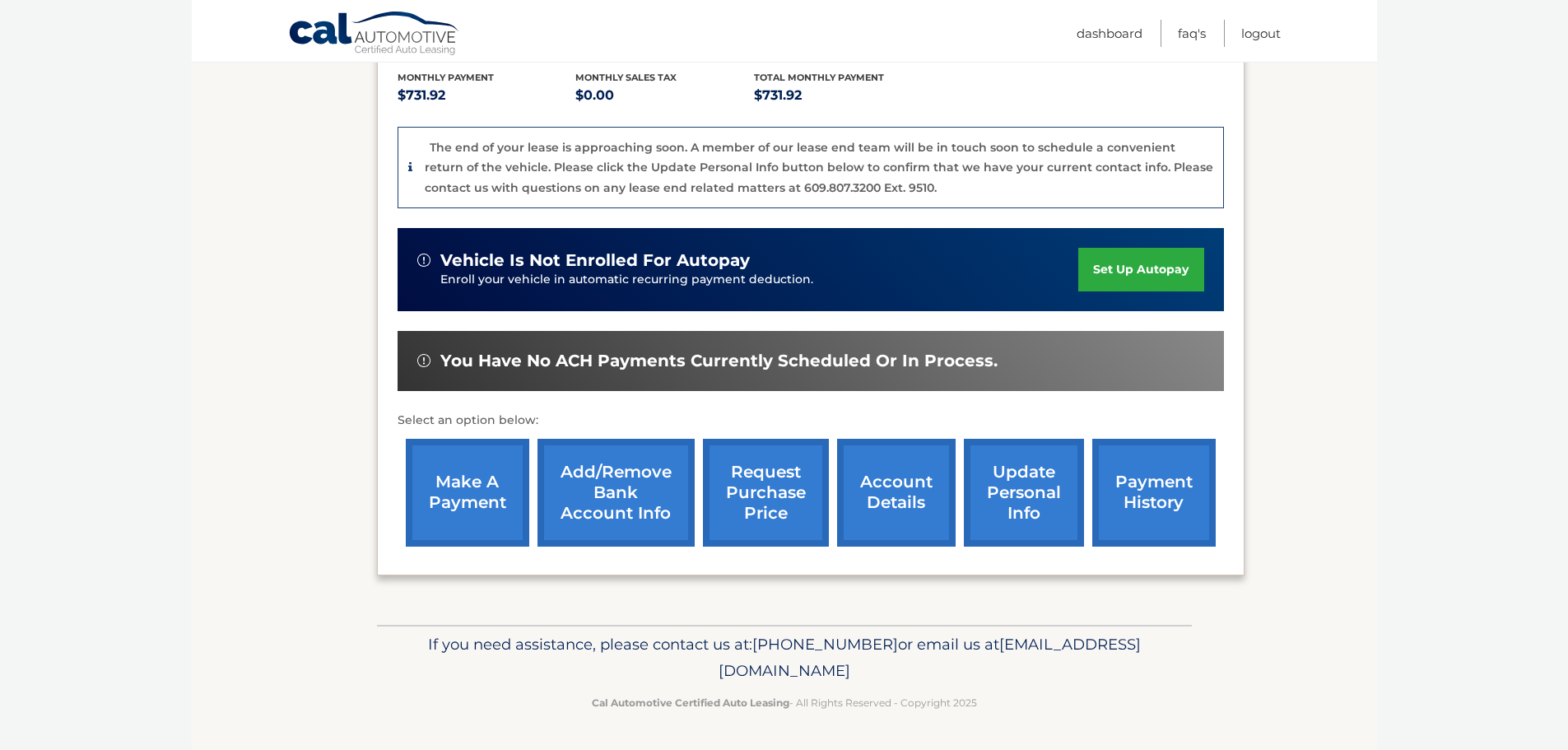
click at [880, 492] on link "account details" at bounding box center [896, 492] width 118 height 107
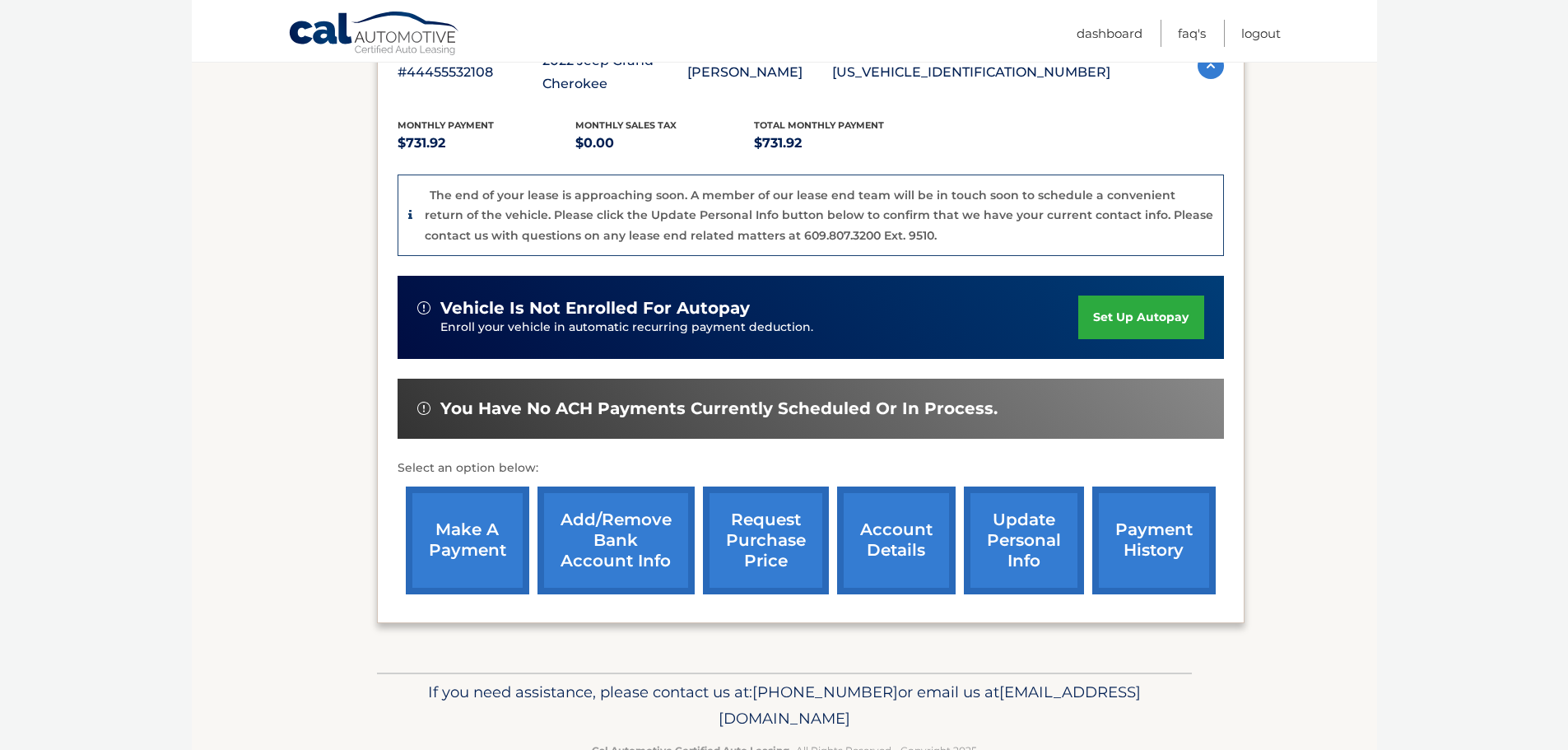
scroll to position [329, 0]
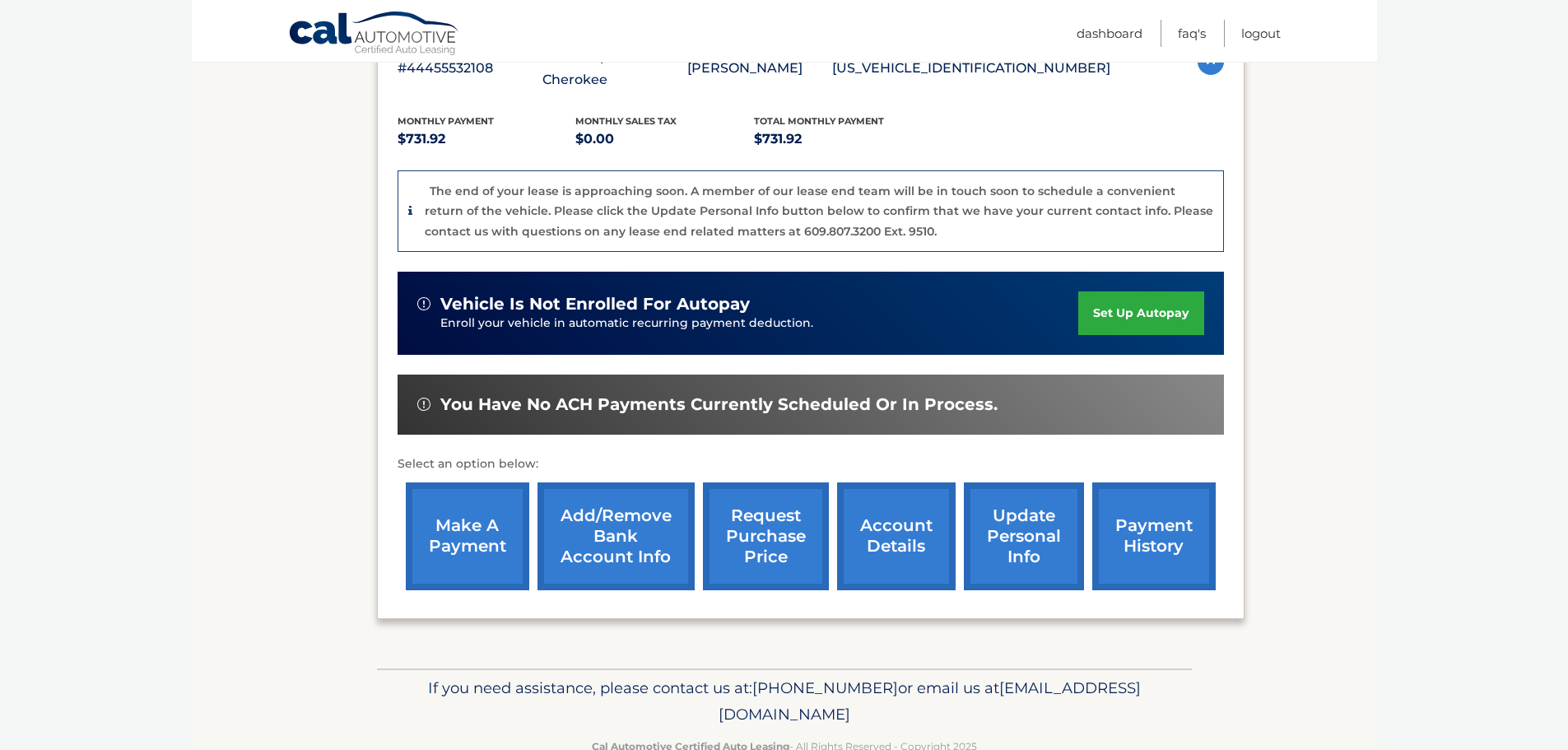
click at [813, 318] on p "Enroll your vehicle in automatic recurring payment deduction." at bounding box center [760, 323] width 639 height 19
click at [1157, 313] on link "set up autopay" at bounding box center [1141, 313] width 125 height 44
click at [378, 22] on link "Cal Automotive" at bounding box center [374, 34] width 173 height 48
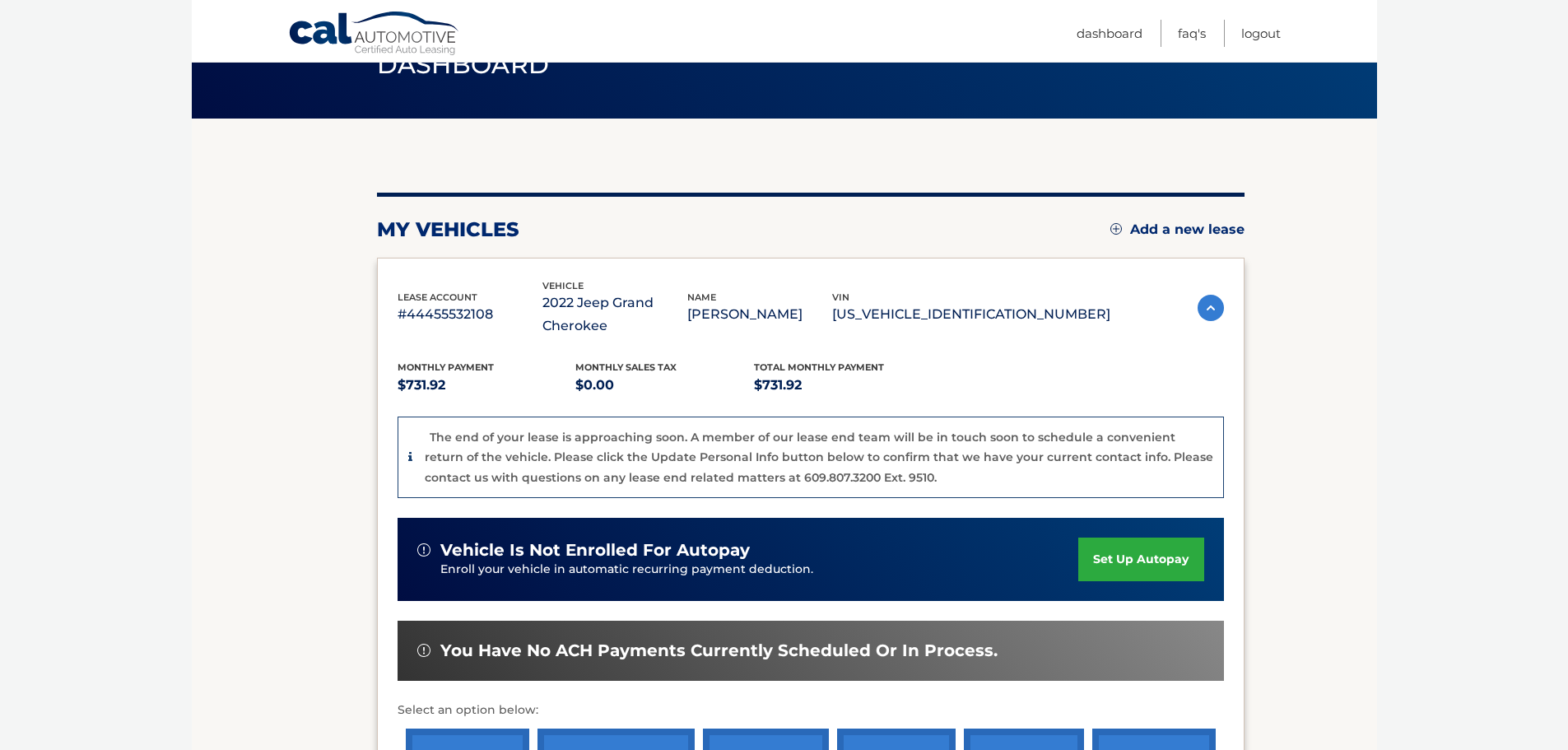
scroll to position [247, 0]
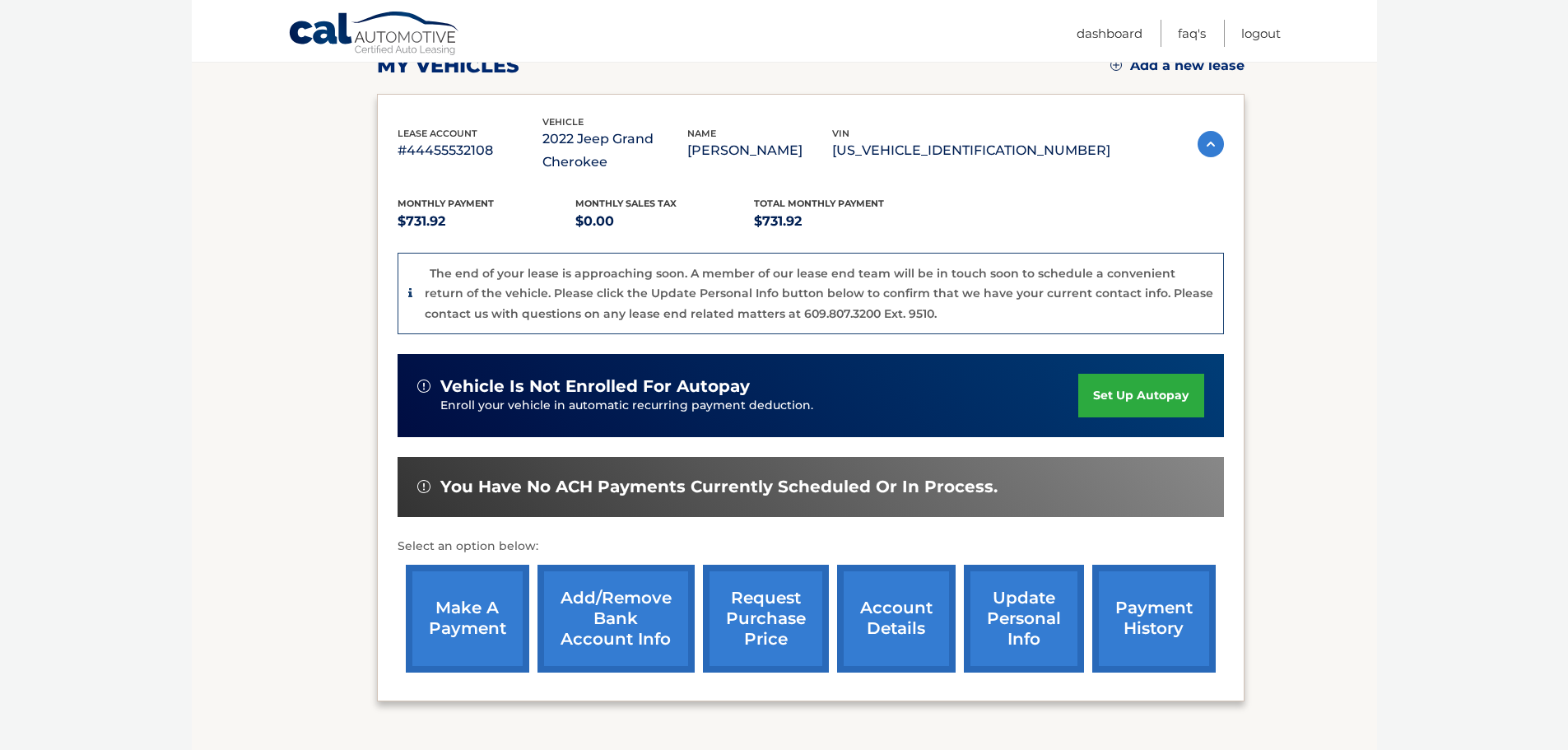
click at [894, 620] on link "account details" at bounding box center [896, 619] width 118 height 107
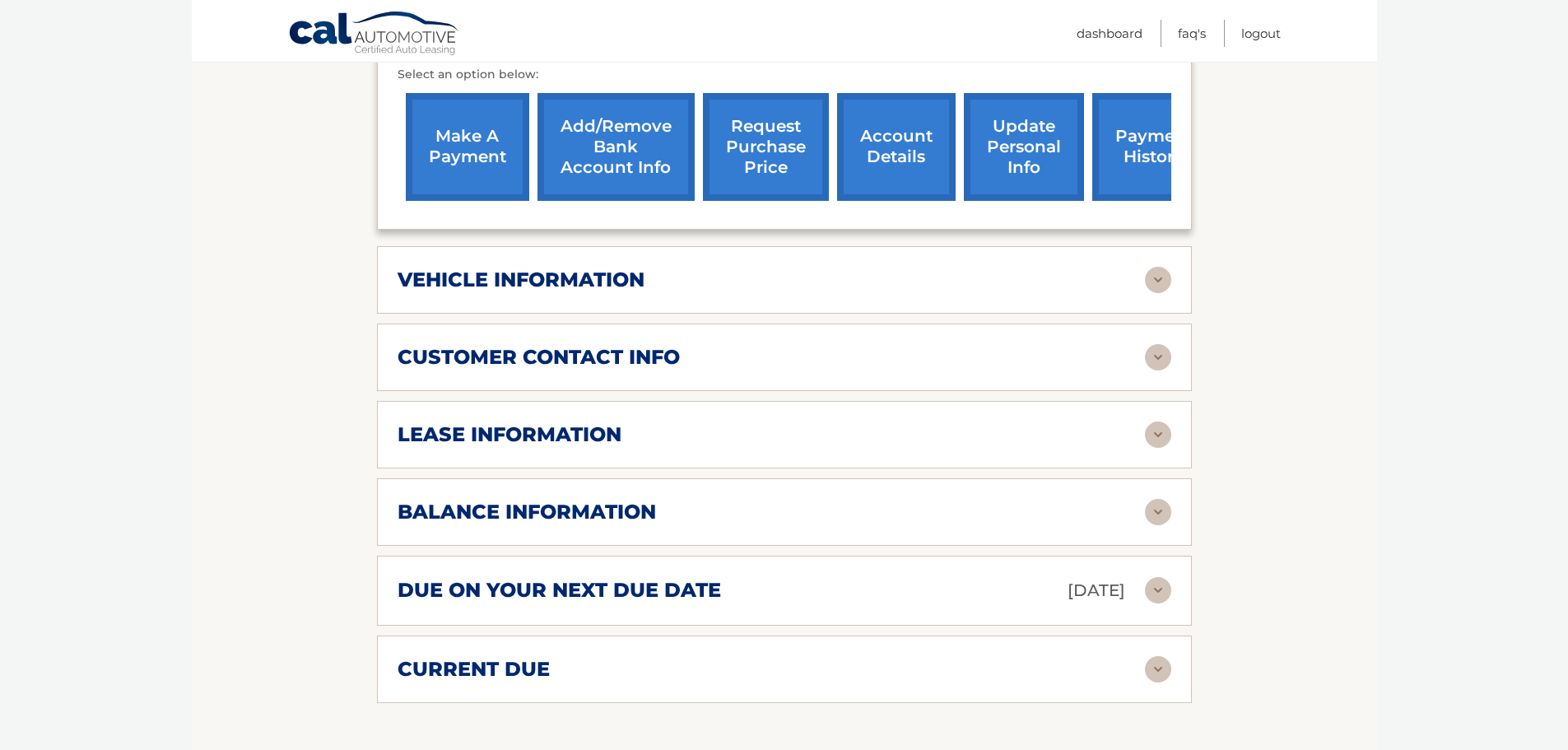
scroll to position [659, 0]
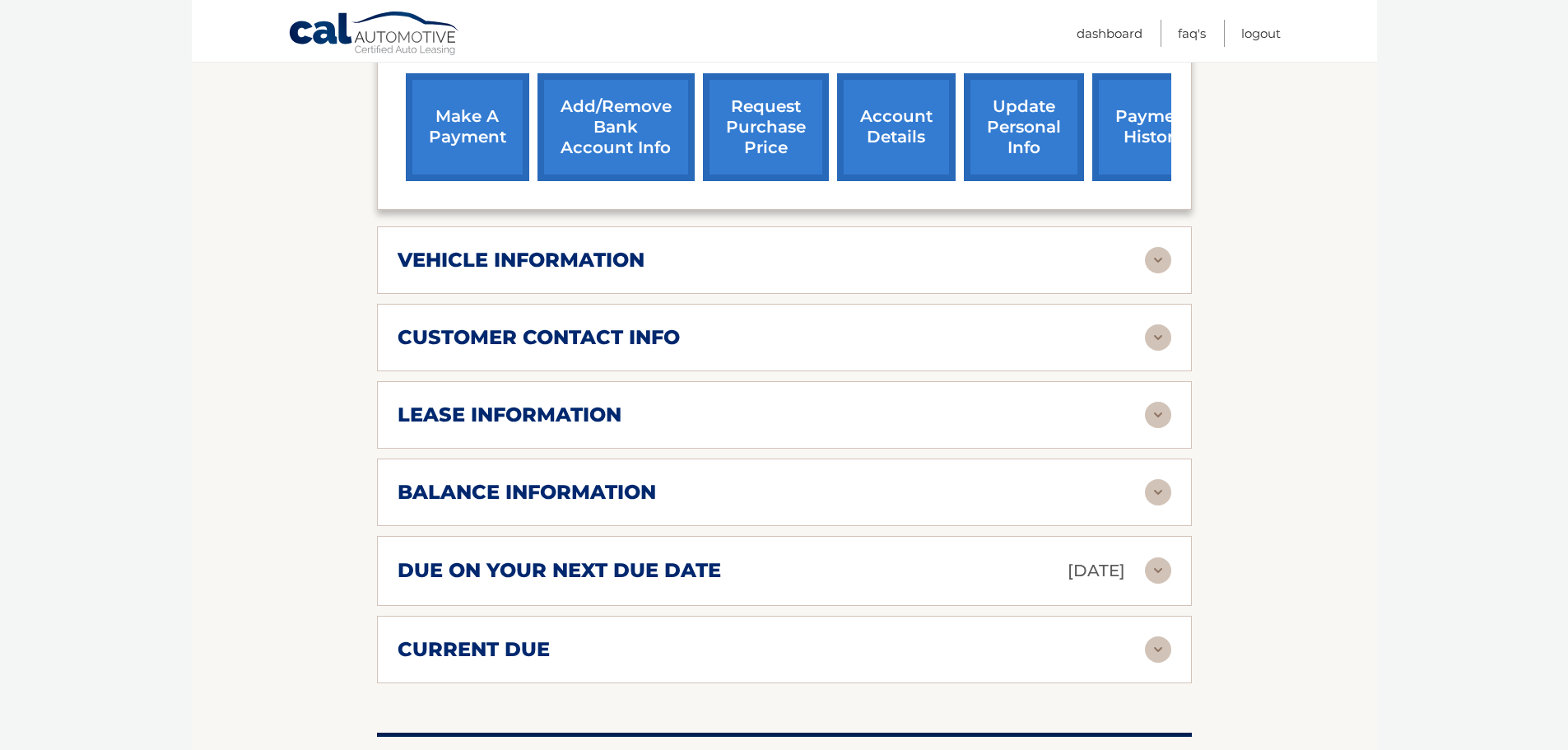
click at [821, 444] on div "lease information Contract Start Date Aug 27, 2022 Term 39 Maturity Date Nov 27…" at bounding box center [784, 414] width 815 height 67
click at [805, 421] on div "lease information" at bounding box center [771, 414] width 748 height 24
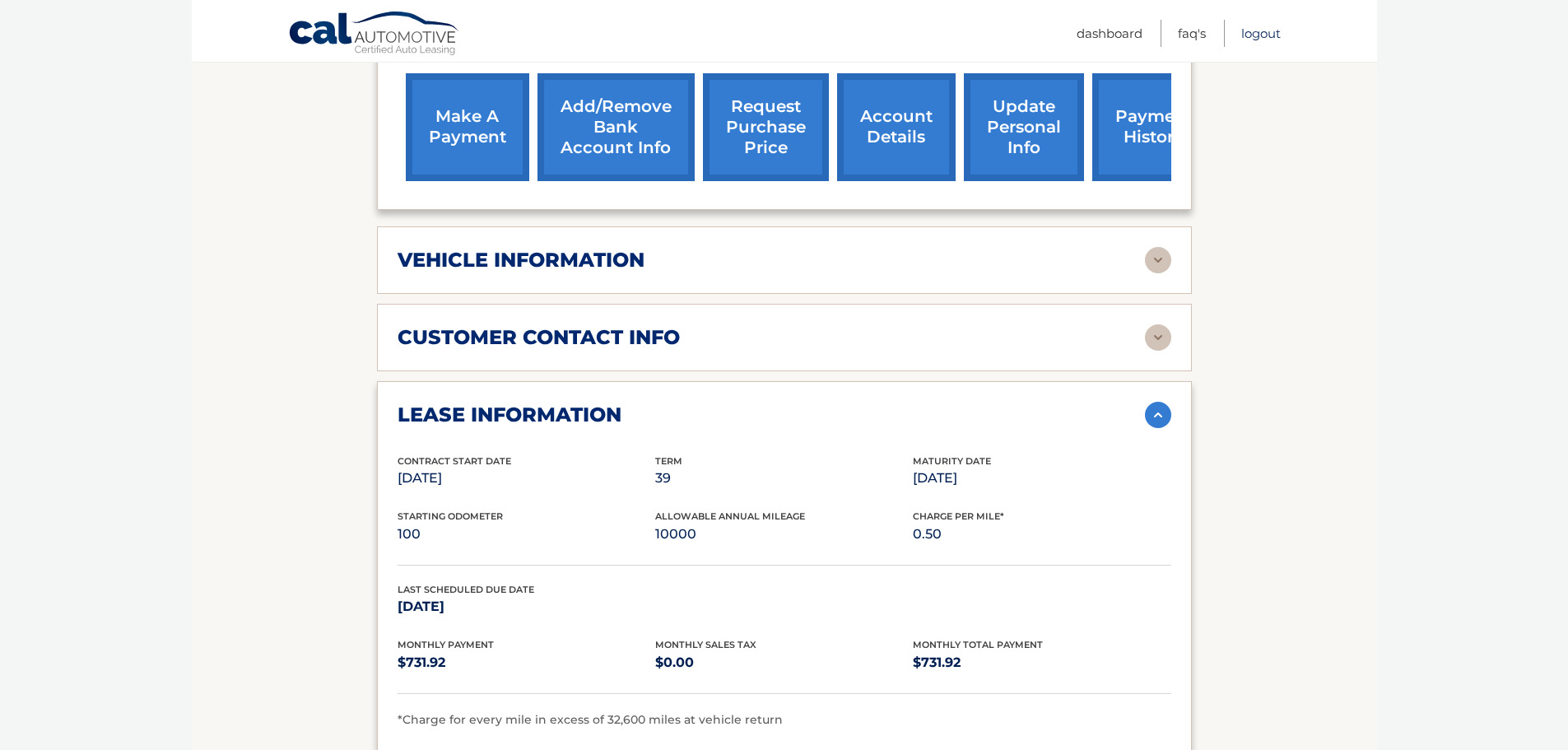
click at [1259, 30] on link "Logout" at bounding box center [1261, 33] width 39 height 27
